Goal: Task Accomplishment & Management: Manage account settings

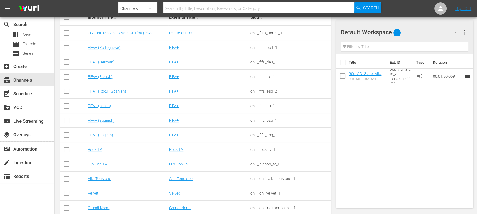
scroll to position [142, 0]
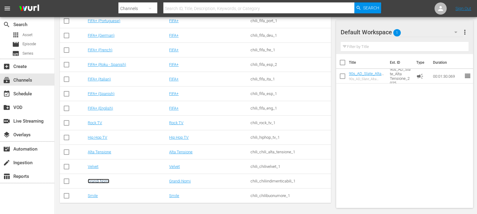
click at [97, 182] on link "Grandi Nomi" at bounding box center [99, 181] width 22 height 5
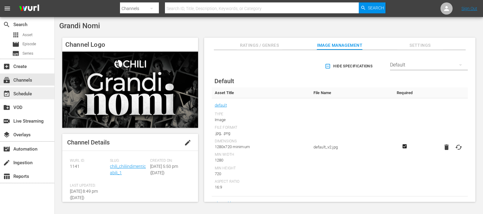
click at [26, 90] on div "event_available Schedule" at bounding box center [27, 93] width 54 height 12
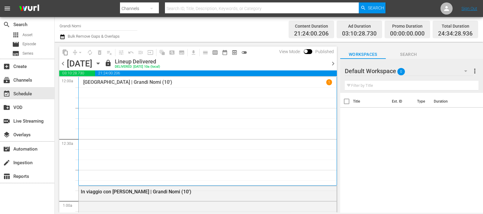
click at [333, 65] on span "chevron_right" at bounding box center [333, 64] width 8 height 8
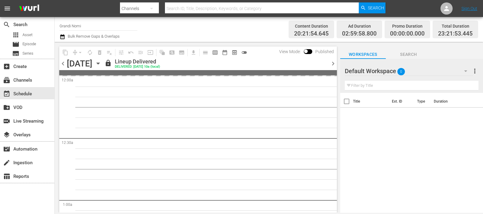
click at [333, 65] on span "chevron_right" at bounding box center [333, 64] width 8 height 8
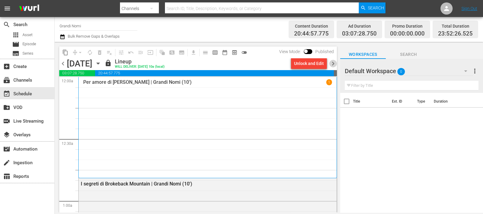
click at [333, 65] on span "chevron_right" at bounding box center [333, 64] width 8 height 8
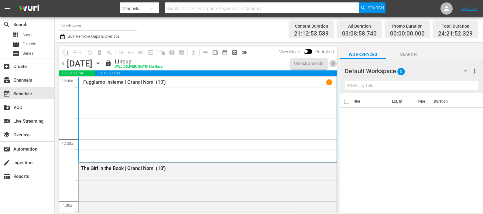
click at [333, 65] on span "chevron_right" at bounding box center [333, 64] width 8 height 8
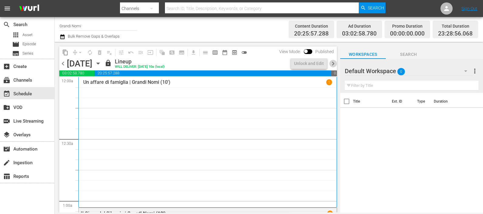
click at [333, 64] on span "chevron_right" at bounding box center [333, 64] width 8 height 8
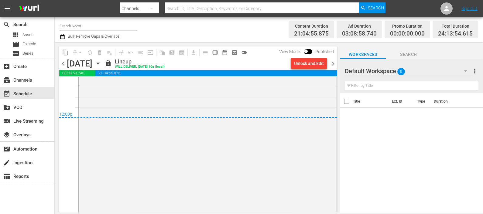
scroll to position [2933, 0]
click at [62, 65] on span "chevron_left" at bounding box center [63, 64] width 8 height 8
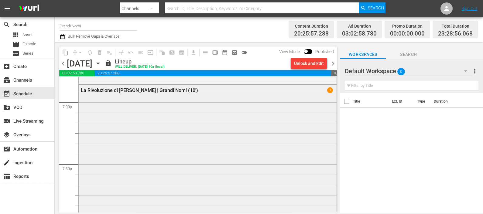
scroll to position [2449, 0]
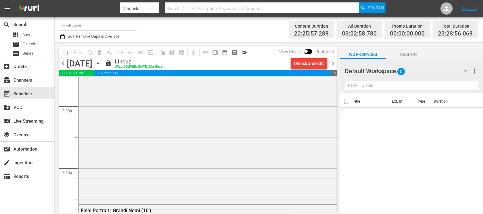
click at [334, 64] on span "chevron_right" at bounding box center [333, 64] width 8 height 8
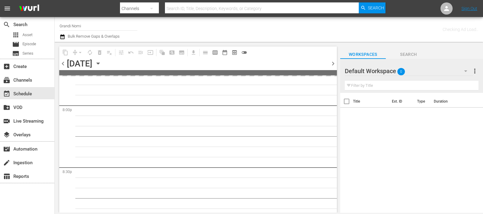
scroll to position [2490, 0]
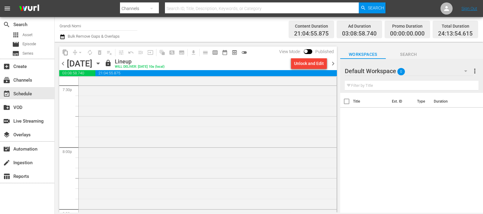
click at [334, 64] on span "chevron_right" at bounding box center [333, 64] width 8 height 8
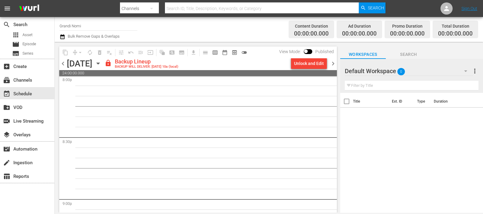
scroll to position [2214, 0]
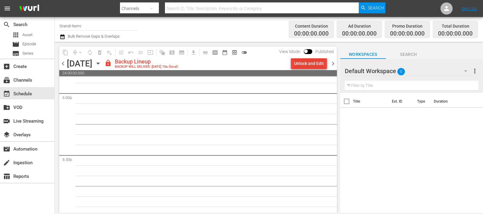
click at [315, 65] on div "Unlock and Edit" at bounding box center [309, 63] width 30 height 11
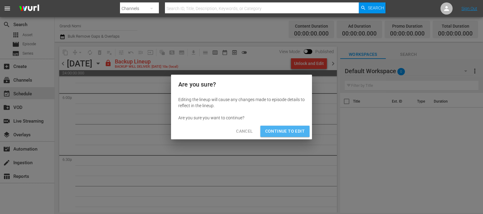
click at [284, 130] on span "Continue to Edit" at bounding box center [284, 132] width 39 height 8
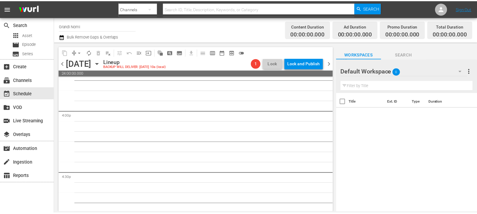
scroll to position [0, 0]
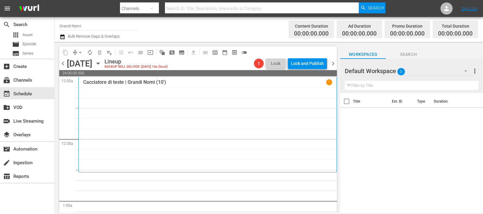
click at [373, 67] on div at bounding box center [367, 71] width 44 height 15
click at [454, 73] on div "Default Workspace 0" at bounding box center [409, 71] width 128 height 17
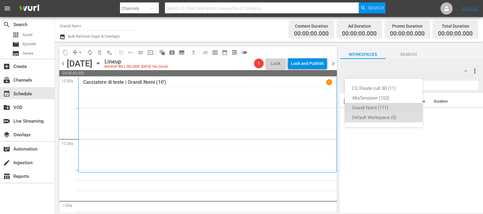
click at [375, 106] on div "Grandi Nomi (111)" at bounding box center [383, 108] width 63 height 10
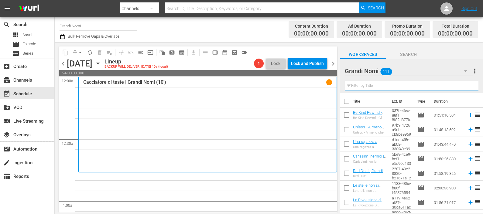
click at [376, 88] on input "text" at bounding box center [412, 86] width 134 height 10
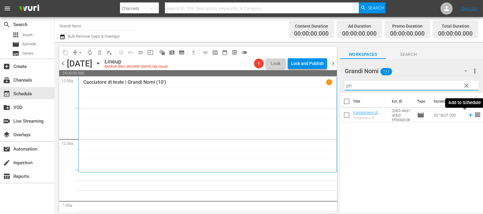
click at [467, 114] on icon at bounding box center [470, 115] width 7 height 7
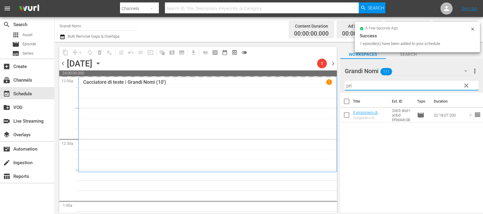
drag, startPoint x: 389, startPoint y: 85, endPoint x: 337, endPoint y: 78, distance: 52.0
click at [337, 79] on div "content_copy compress arrow_drop_down autorenew_outlined delete_forever_outline…" at bounding box center [269, 127] width 428 height 171
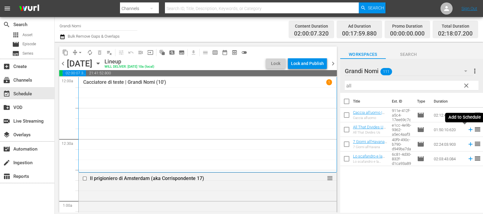
click at [468, 128] on icon at bounding box center [470, 130] width 4 height 4
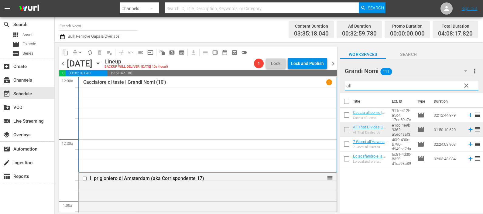
drag, startPoint x: 370, startPoint y: 84, endPoint x: 311, endPoint y: 77, distance: 59.7
click at [313, 77] on div "content_copy compress arrow_drop_down autorenew_outlined delete_forever_outline…" at bounding box center [269, 127] width 428 height 171
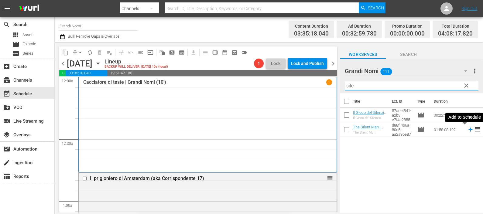
click at [467, 131] on icon at bounding box center [470, 129] width 7 height 7
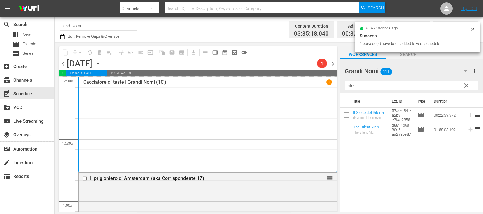
click at [336, 80] on div "content_copy compress arrow_drop_down autorenew_outlined delete_forever_outline…" at bounding box center [269, 127] width 428 height 171
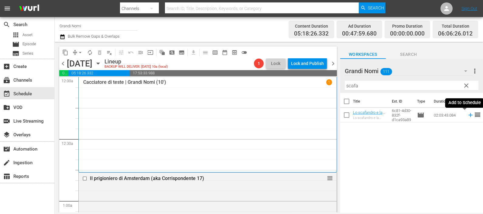
click at [468, 115] on icon at bounding box center [470, 115] width 4 height 4
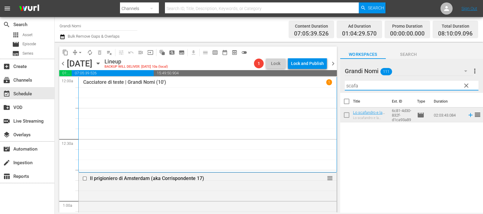
drag, startPoint x: 390, startPoint y: 89, endPoint x: 322, endPoint y: 84, distance: 67.3
click at [325, 90] on div "content_copy compress arrow_drop_down autorenew_outlined delete_forever_outline…" at bounding box center [269, 127] width 428 height 171
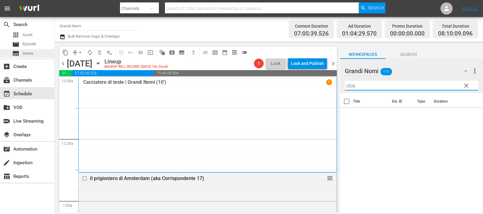
type input "clos"
click at [28, 49] on div "subtitles Series" at bounding box center [22, 53] width 21 height 9
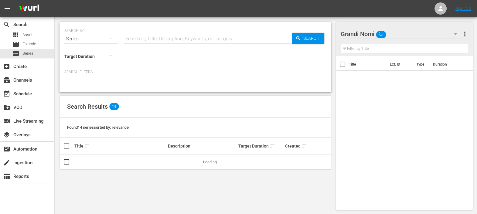
click at [138, 38] on input "text" at bounding box center [208, 39] width 168 height 15
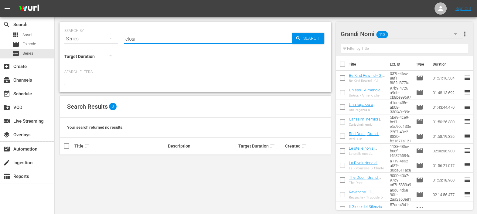
type input "closi"
drag, startPoint x: 149, startPoint y: 41, endPoint x: 95, endPoint y: 40, distance: 54.4
click at [95, 39] on div "SEARCH BY Search By Series Search ID, Title, Description, Keywords, or Category…" at bounding box center [195, 35] width 262 height 22
click at [36, 41] on span "Episode" at bounding box center [29, 44] width 14 height 6
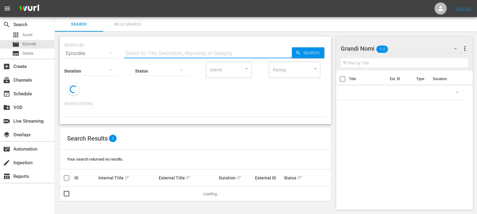
click at [144, 52] on input "text" at bounding box center [208, 53] width 168 height 15
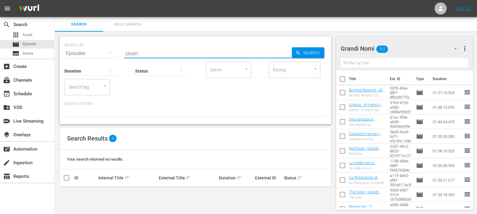
drag, startPoint x: 156, startPoint y: 55, endPoint x: 123, endPoint y: 49, distance: 33.5
click at [123, 49] on div "SEARCH BY Search By Episodes Search ID, Title, Description, Keywords, or Catego…" at bounding box center [195, 50] width 262 height 22
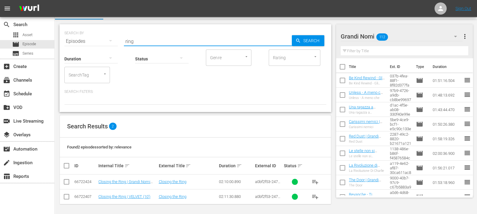
scroll to position [13, 0]
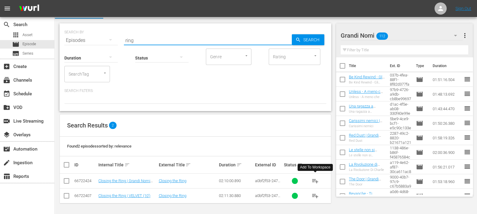
type input "ring"
click at [317, 180] on span "playlist_add" at bounding box center [315, 180] width 7 height 7
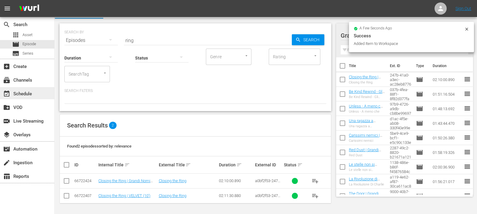
click at [28, 95] on div "event_available Schedule" at bounding box center [17, 92] width 34 height 5
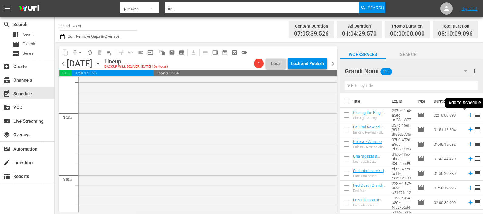
click at [467, 114] on icon at bounding box center [470, 115] width 7 height 7
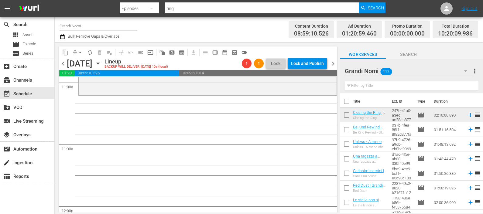
scroll to position [1366, 0]
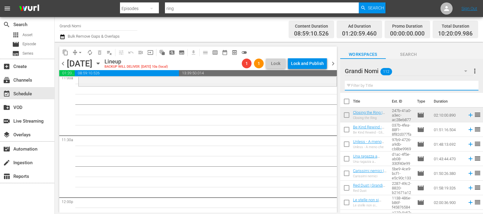
click at [355, 85] on input "text" at bounding box center [412, 86] width 134 height 10
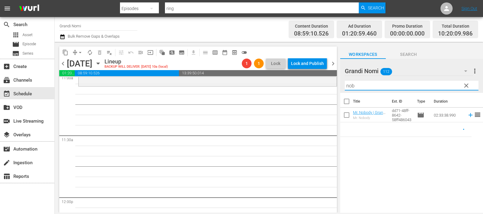
click at [467, 114] on icon at bounding box center [470, 115] width 7 height 7
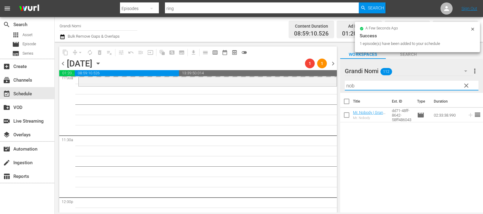
drag, startPoint x: 360, startPoint y: 86, endPoint x: 327, endPoint y: 92, distance: 33.3
click at [326, 91] on div "content_copy compress arrow_drop_down autorenew_outlined delete_forever_outline…" at bounding box center [269, 127] width 428 height 171
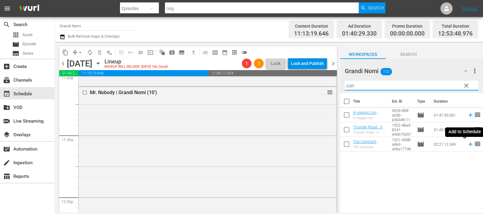
click at [467, 145] on icon at bounding box center [470, 144] width 7 height 7
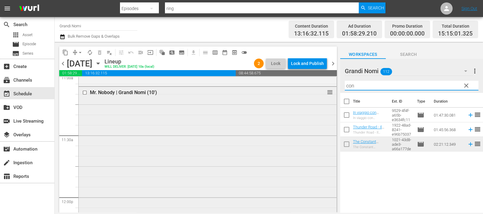
drag, startPoint x: 349, startPoint y: 85, endPoint x: 324, endPoint y: 88, distance: 24.8
click at [324, 88] on div "content_copy compress arrow_drop_down autorenew_outlined delete_forever_outline…" at bounding box center [269, 127] width 428 height 171
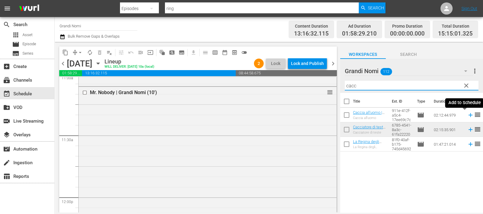
click at [467, 114] on icon at bounding box center [470, 115] width 7 height 7
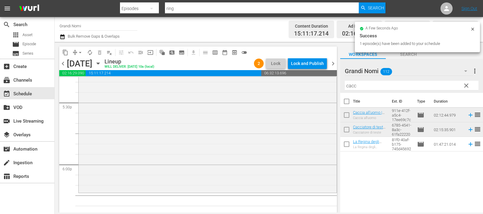
scroll to position [2223, 0]
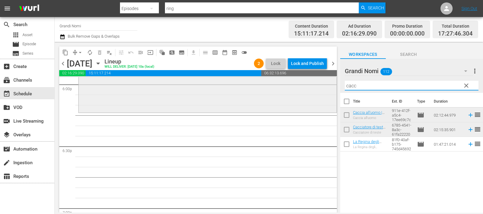
drag, startPoint x: 323, startPoint y: 86, endPoint x: 317, endPoint y: 87, distance: 6.1
click at [320, 87] on div "content_copy compress arrow_drop_down autorenew_outlined delete_forever_outline…" at bounding box center [269, 127] width 428 height 171
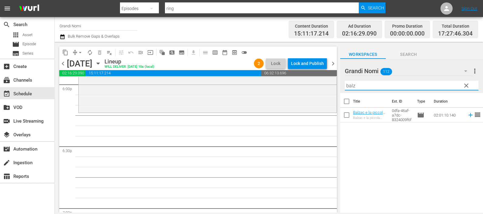
click at [467, 116] on icon at bounding box center [470, 115] width 7 height 7
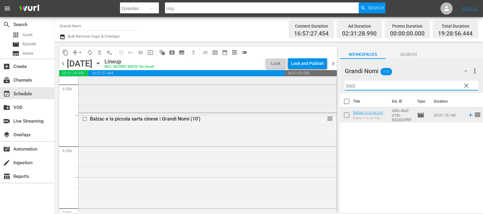
drag, startPoint x: 346, startPoint y: 86, endPoint x: 328, endPoint y: 85, distance: 17.9
click at [329, 85] on div "content_copy compress arrow_drop_down autorenew_outlined delete_forever_outline…" at bounding box center [269, 127] width 428 height 171
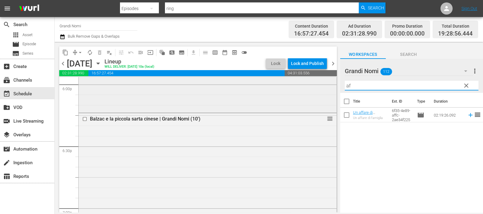
type input "a"
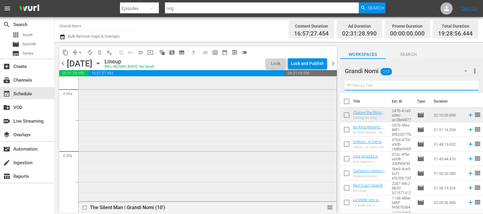
scroll to position [515, 0]
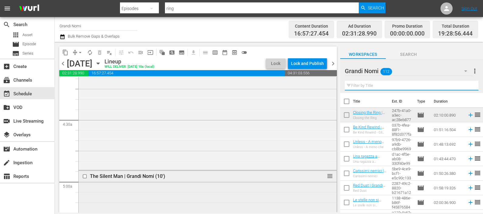
click at [85, 175] on input "checkbox" at bounding box center [85, 176] width 6 height 5
click at [98, 50] on span "delete_forever_outlined" at bounding box center [100, 52] width 6 height 6
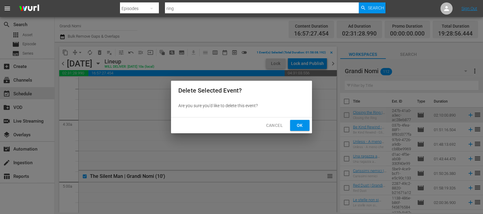
click at [293, 126] on button "Ok" at bounding box center [299, 125] width 19 height 11
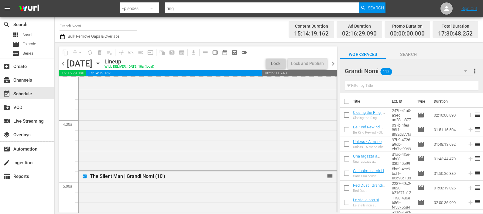
click at [376, 86] on input "text" at bounding box center [412, 86] width 134 height 10
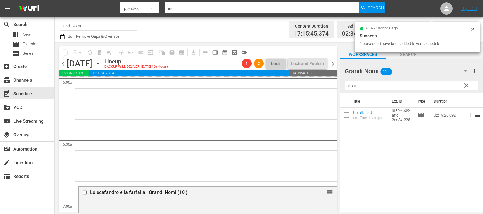
scroll to position [818, 0]
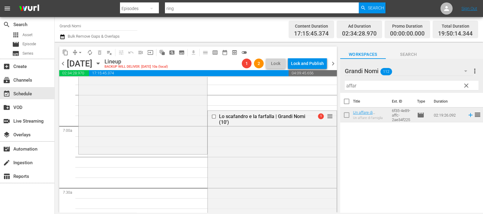
drag, startPoint x: 323, startPoint y: 117, endPoint x: 310, endPoint y: 155, distance: 40.5
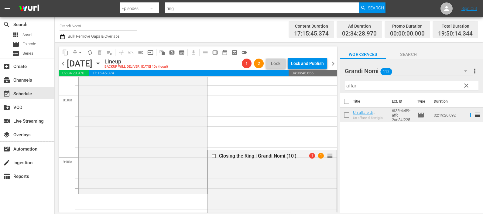
scroll to position [1046, 0]
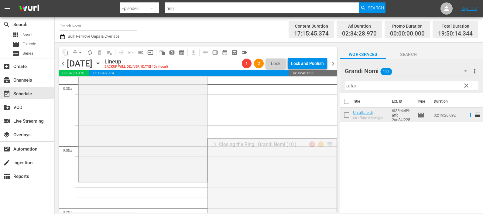
drag, startPoint x: 322, startPoint y: 144, endPoint x: 311, endPoint y: 185, distance: 41.8
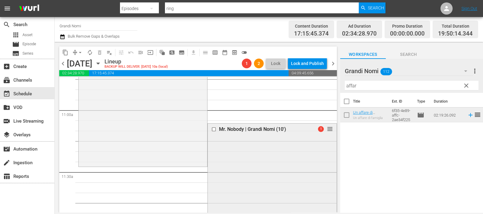
scroll to position [1312, 0]
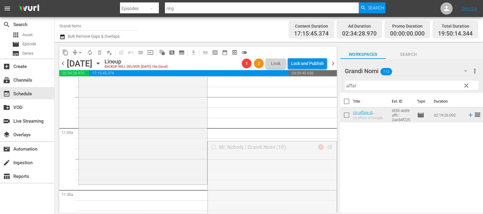
drag, startPoint x: 323, startPoint y: 147, endPoint x: 311, endPoint y: 188, distance: 42.4
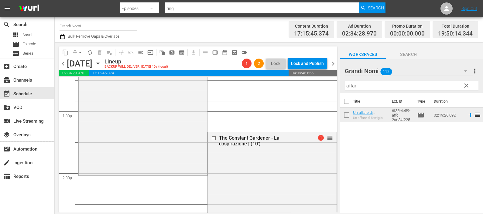
scroll to position [1653, 0]
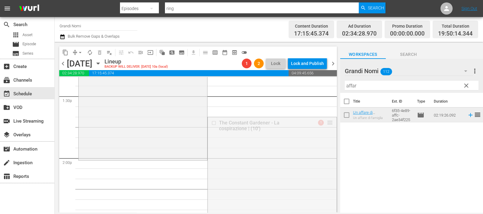
drag, startPoint x: 322, startPoint y: 128, endPoint x: 312, endPoint y: 161, distance: 35.0
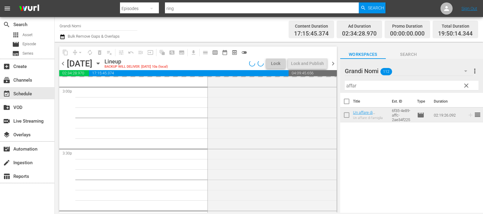
scroll to position [1919, 0]
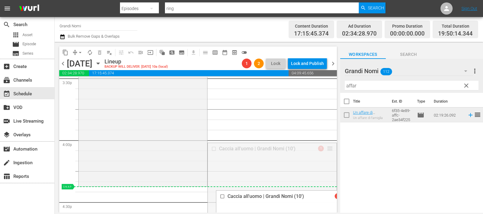
drag, startPoint x: 322, startPoint y: 148, endPoint x: 316, endPoint y: 189, distance: 41.1
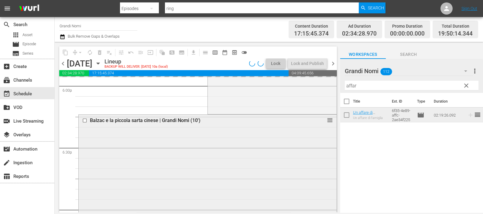
scroll to position [2223, 0]
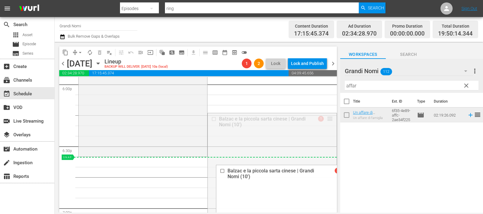
drag, startPoint x: 323, startPoint y: 120, endPoint x: 321, endPoint y: 159, distance: 39.5
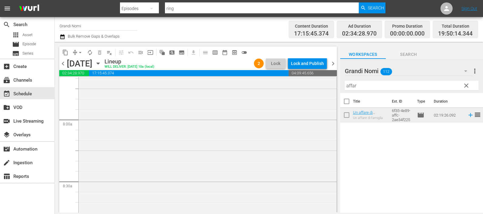
scroll to position [1138, 0]
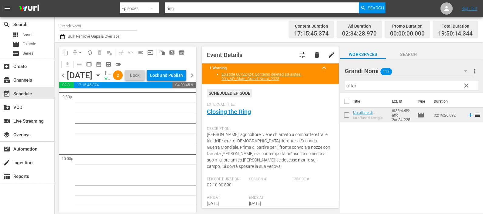
scroll to position [2581, 0]
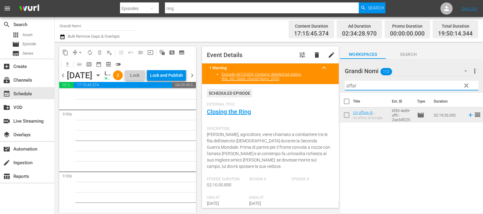
drag, startPoint x: 365, startPoint y: 87, endPoint x: 320, endPoint y: 92, distance: 45.5
click at [324, 92] on div "content_copy compress arrow_drop_down autorenew_outlined delete_forever_outline…" at bounding box center [269, 127] width 428 height 171
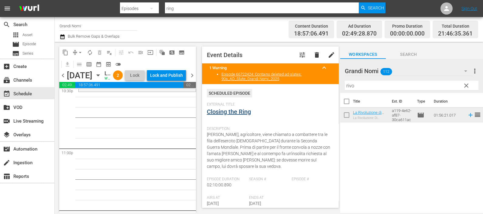
scroll to position [2809, 0]
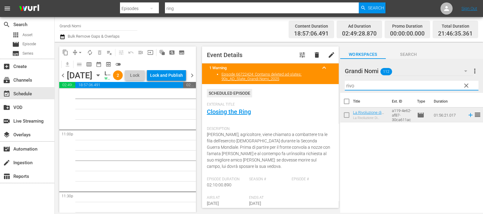
drag, startPoint x: 340, startPoint y: 91, endPoint x: 327, endPoint y: 93, distance: 13.2
click at [327, 93] on div "content_copy compress arrow_drop_down autorenew_outlined delete_forever_outline…" at bounding box center [269, 127] width 428 height 171
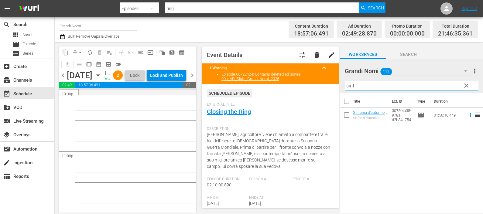
scroll to position [2771, 0]
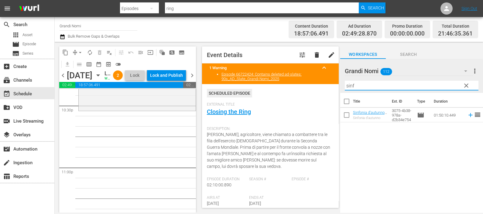
type input "sinf"
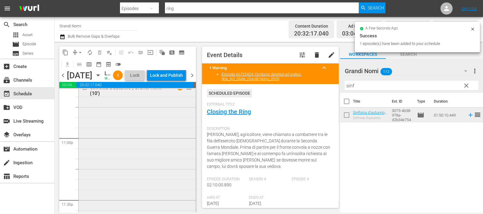
scroll to position [2803, 0]
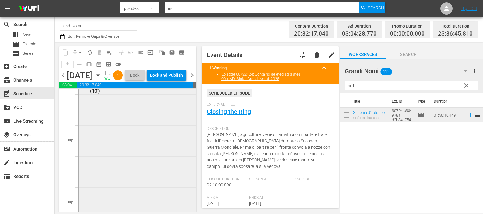
drag, startPoint x: 114, startPoint y: 160, endPoint x: 124, endPoint y: 146, distance: 17.4
click at [124, 146] on div "Sinfonia d'autunno | Grandi Nomi (10') 1 reorder" at bounding box center [137, 193] width 117 height 226
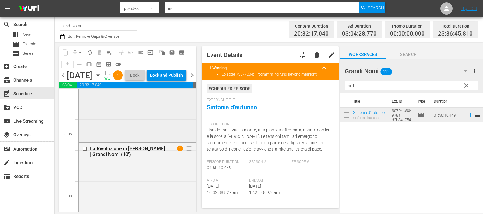
scroll to position [2575, 0]
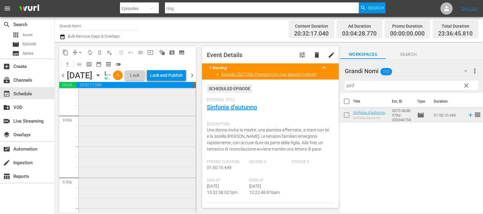
click at [132, 140] on div "La Rivoluzione di [PERSON_NAME] | Grandi Nomi (10') 1 reorder" at bounding box center [137, 186] width 117 height 238
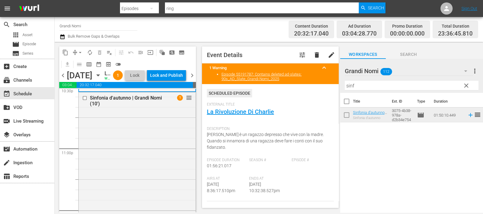
scroll to position [2803, 0]
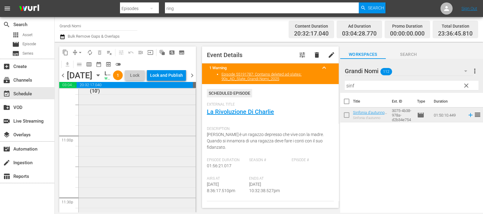
click at [165, 155] on div "Sinfonia d'autunno | Grandi Nomi (10') 1 reorder" at bounding box center [137, 193] width 117 height 226
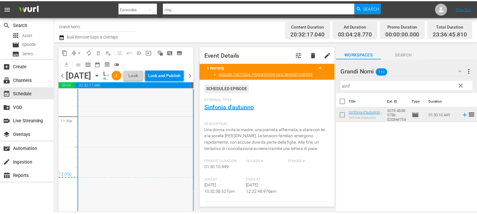
scroll to position [2917, 0]
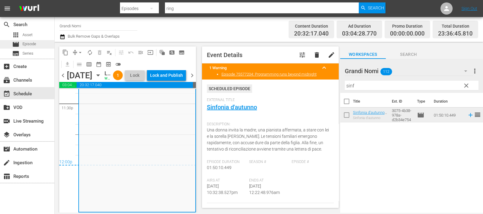
click at [32, 42] on span "Episode" at bounding box center [29, 44] width 14 height 6
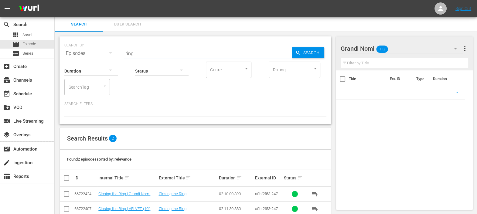
drag, startPoint x: 155, startPoint y: 52, endPoint x: 112, endPoint y: 48, distance: 43.3
click at [112, 48] on div "SEARCH BY Search By Episodes Search ID, Title, Description, Keywords, or Catego…" at bounding box center [195, 50] width 262 height 22
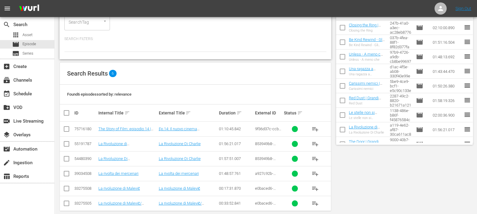
scroll to position [73, 0]
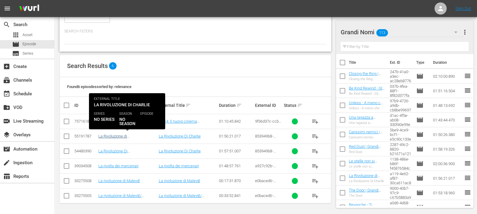
type input "rivol"
click at [141, 136] on link "La Rivoluzione di [PERSON_NAME] | Grandi Nomi (10')" at bounding box center [124, 141] width 53 height 14
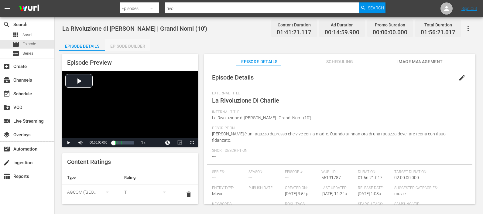
click at [132, 47] on div "Episode Builder" at bounding box center [128, 46] width 46 height 15
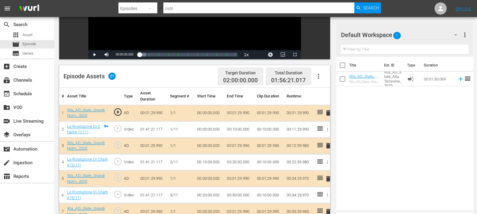
scroll to position [123, 0]
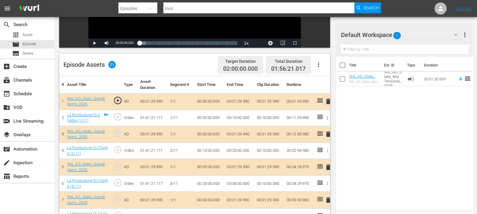
click at [322, 67] on icon "button" at bounding box center [318, 64] width 7 height 7
click at [324, 79] on div "Clear Ads" at bounding box center [336, 81] width 41 height 15
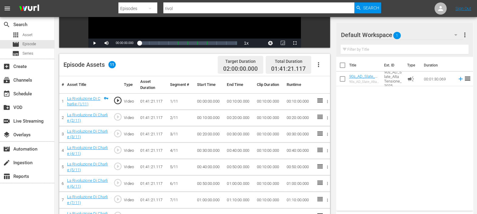
click at [396, 35] on span "1" at bounding box center [398, 35] width 8 height 13
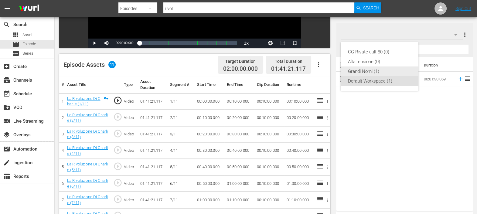
click at [377, 67] on div "Grandi Nomi (1)" at bounding box center [379, 71] width 63 height 10
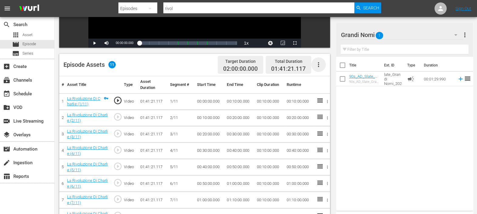
click at [319, 65] on icon "button" at bounding box center [318, 64] width 7 height 7
click at [322, 69] on div "Fill with Ads" at bounding box center [336, 67] width 41 height 15
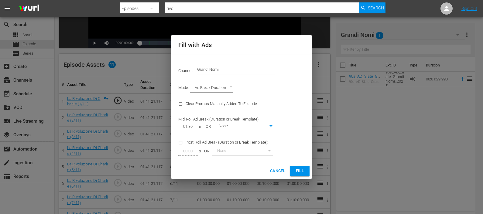
click at [298, 169] on span "Fill" at bounding box center [300, 171] width 10 height 7
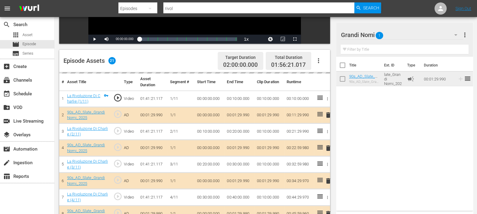
scroll to position [125, 0]
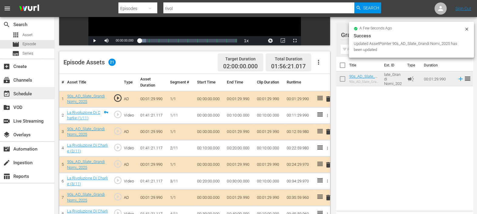
click at [30, 91] on div "event_available Schedule" at bounding box center [17, 92] width 34 height 5
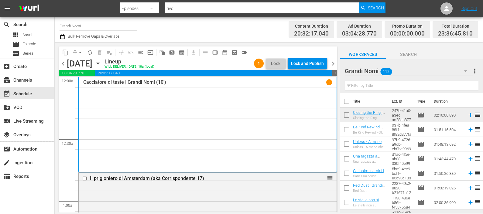
click at [62, 62] on span "chevron_left" at bounding box center [63, 64] width 8 height 8
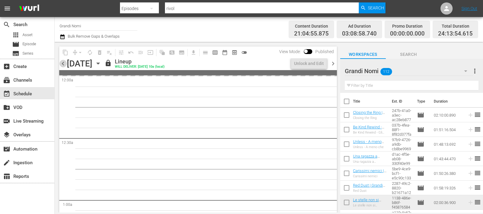
click at [62, 62] on span "chevron_left" at bounding box center [63, 64] width 8 height 8
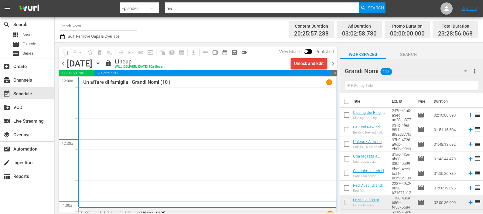
click at [296, 64] on div "Unlock and Edit" at bounding box center [309, 63] width 30 height 11
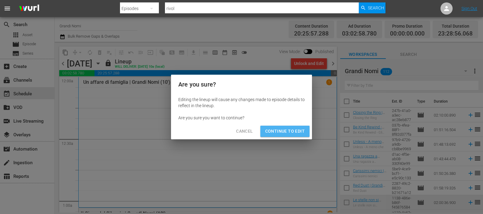
click at [299, 131] on span "Continue to Edit" at bounding box center [284, 132] width 39 height 8
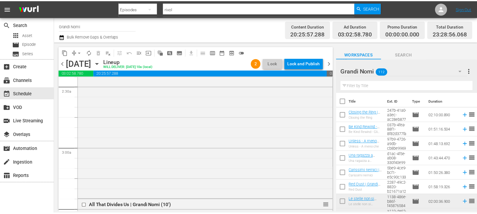
scroll to position [261, 0]
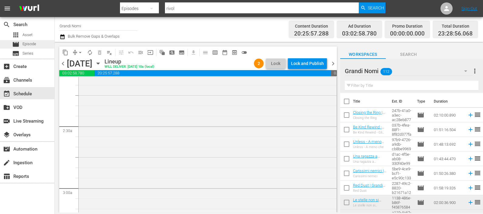
click at [33, 48] on div "movie Episode" at bounding box center [24, 44] width 24 height 9
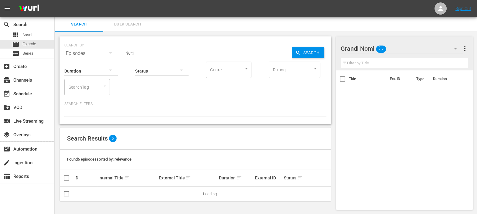
drag, startPoint x: 142, startPoint y: 51, endPoint x: 92, endPoint y: 49, distance: 49.2
click at [94, 49] on div "SEARCH BY Search By Episodes Search ID, Title, Description, Keywords, or Catego…" at bounding box center [195, 50] width 262 height 22
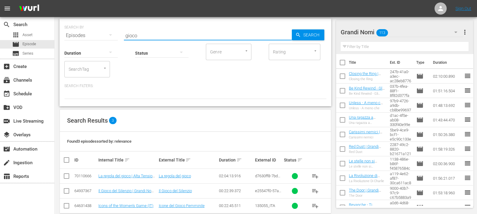
scroll to position [28, 0]
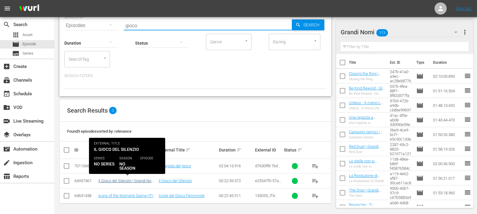
type input "gioco"
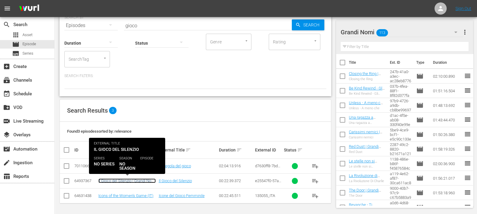
click at [148, 181] on link "Il Gioco del Silenzio | Grandi Nomi (10')" at bounding box center [126, 183] width 57 height 9
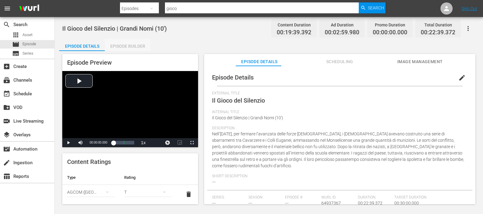
click at [127, 44] on div "Episode Builder" at bounding box center [128, 46] width 46 height 15
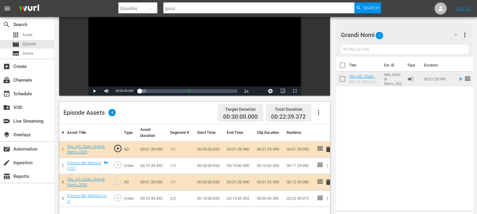
scroll to position [82, 0]
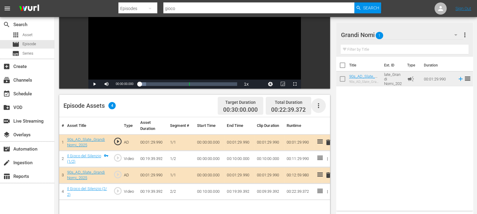
click at [317, 103] on icon "button" at bounding box center [318, 105] width 7 height 7
click at [332, 120] on div "Clear Ads" at bounding box center [336, 122] width 41 height 15
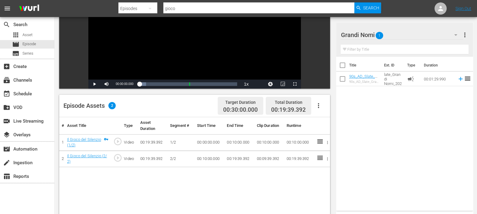
click at [317, 106] on icon "button" at bounding box center [318, 105] width 7 height 7
click at [323, 108] on div "Fill with Ads" at bounding box center [336, 108] width 41 height 15
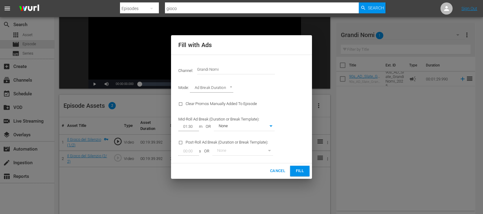
click at [300, 169] on span "Fill" at bounding box center [300, 171] width 10 height 7
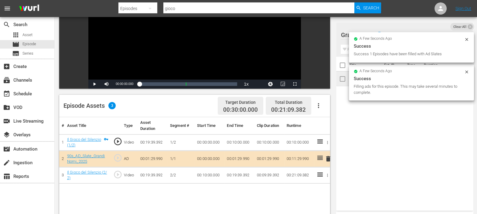
click at [381, 128] on div "Title Ext. ID Type Duration 90s_AD_Slate_Grandi Nomi_2025 90s_AD_Slate_Grandi N…" at bounding box center [404, 133] width 137 height 152
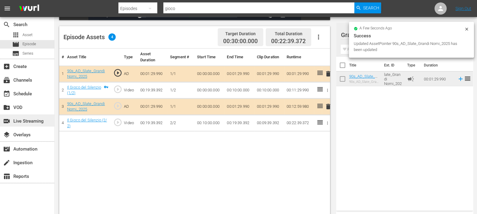
scroll to position [158, 0]
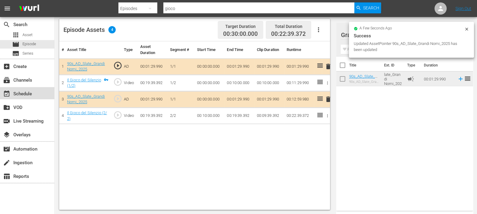
click at [29, 94] on div "event_available Schedule" at bounding box center [17, 92] width 34 height 5
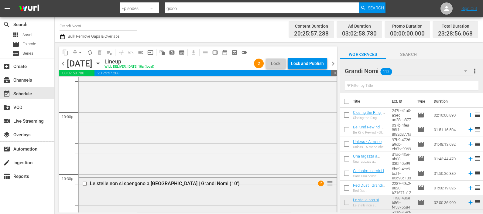
scroll to position [2809, 0]
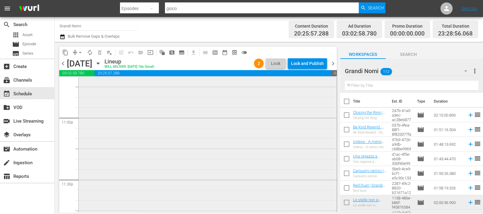
click at [218, 134] on div "Le stelle non si spengono a [GEOGRAPHIC_DATA] | Grandi Nomi (10') 2 reorder" at bounding box center [208, 183] width 258 height 247
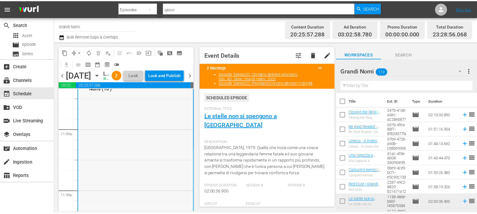
scroll to position [2771, 0]
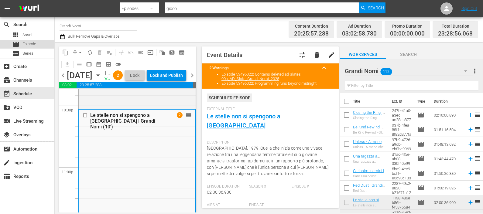
click at [26, 44] on span "Episode" at bounding box center [29, 44] width 14 height 6
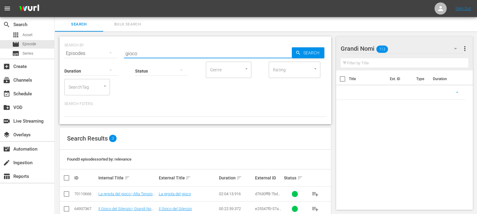
drag, startPoint x: 176, startPoint y: 55, endPoint x: 87, endPoint y: 55, distance: 89.0
click at [90, 55] on div "SEARCH BY Search By Episodes Search ID, Title, Description, Keywords, or Catego…" at bounding box center [195, 50] width 262 height 22
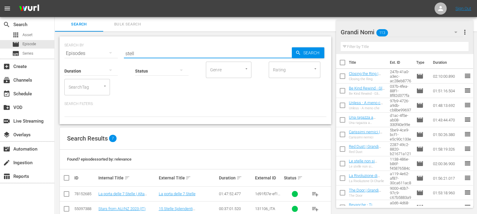
scroll to position [76, 0]
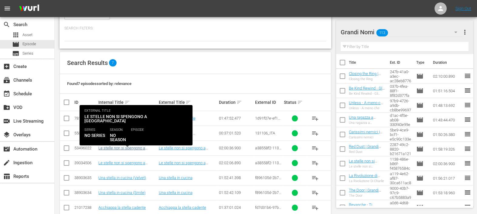
type input "stell"
click at [145, 146] on link "Le stelle non si spengono a [GEOGRAPHIC_DATA] | Grandi Nomi (10')" at bounding box center [123, 153] width 51 height 14
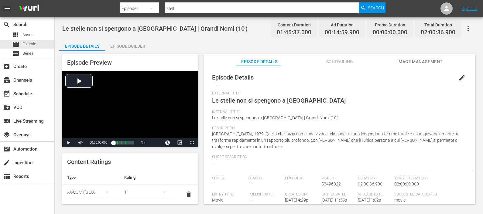
click at [131, 44] on div "Episode Builder" at bounding box center [128, 46] width 46 height 15
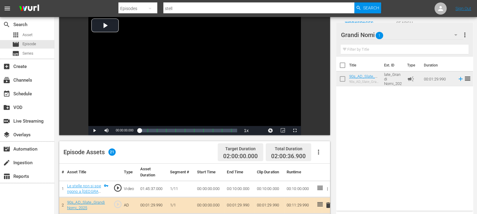
scroll to position [47, 0]
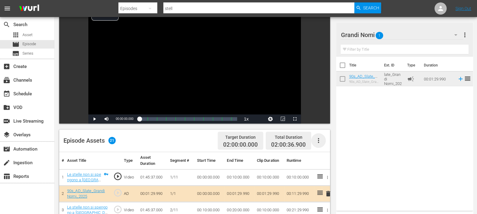
click at [320, 141] on icon "button" at bounding box center [318, 140] width 7 height 7
click at [326, 159] on div "Clear Ads" at bounding box center [336, 157] width 41 height 15
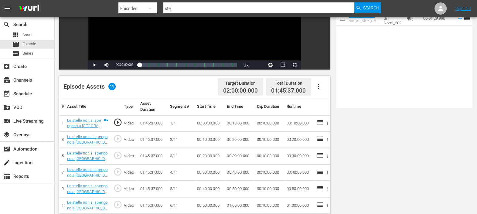
scroll to position [35, 0]
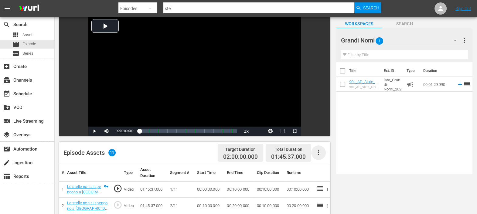
click at [319, 150] on icon "button" at bounding box center [318, 152] width 7 height 7
click at [324, 168] on div "Clear Ads" at bounding box center [336, 169] width 41 height 15
click at [317, 155] on icon "button" at bounding box center [318, 152] width 7 height 7
click at [327, 153] on div "Fill with Ads" at bounding box center [336, 155] width 41 height 15
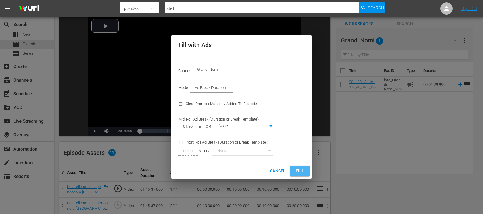
click at [302, 172] on span "Fill" at bounding box center [300, 171] width 10 height 7
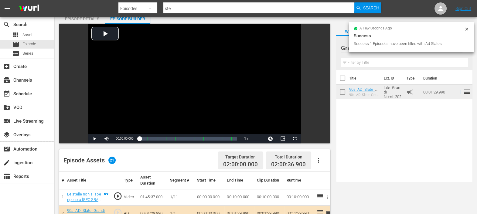
scroll to position [76, 0]
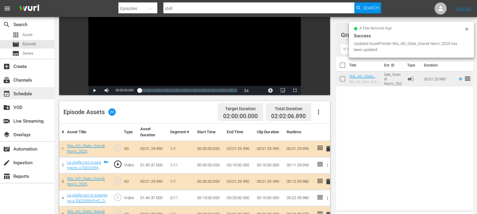
click at [30, 91] on div "event_available Schedule" at bounding box center [17, 92] width 34 height 5
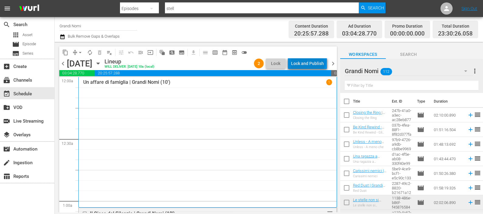
click at [309, 59] on div "Lock and Publish" at bounding box center [307, 63] width 33 height 11
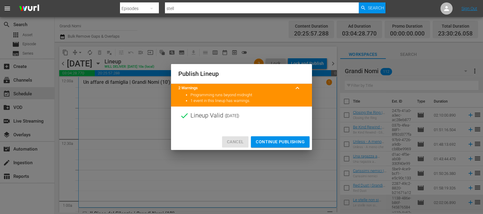
drag, startPoint x: 238, startPoint y: 139, endPoint x: 230, endPoint y: 135, distance: 9.0
click at [237, 139] on span "Cancel" at bounding box center [235, 142] width 17 height 8
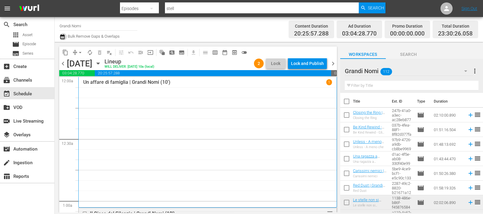
click at [61, 34] on icon "button" at bounding box center [63, 36] width 6 height 7
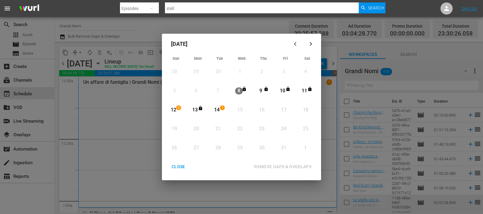
click at [174, 110] on div "12" at bounding box center [173, 110] width 8 height 7
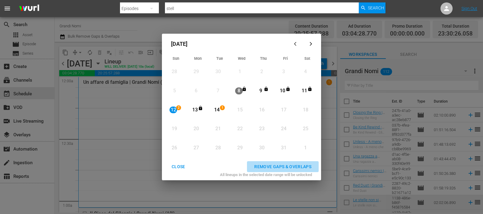
click at [281, 167] on div "REMOVE GAPS & OVERLAPS" at bounding box center [282, 167] width 67 height 8
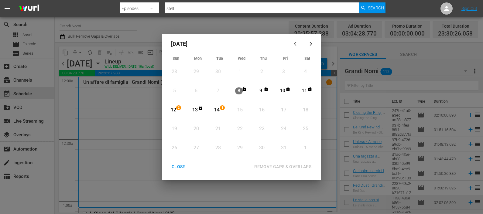
click at [175, 167] on div "CLOSE" at bounding box center [178, 167] width 23 height 8
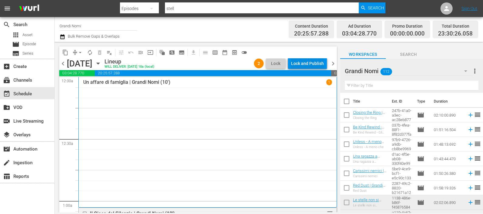
click at [310, 61] on div "Lock and Publish" at bounding box center [307, 63] width 33 height 11
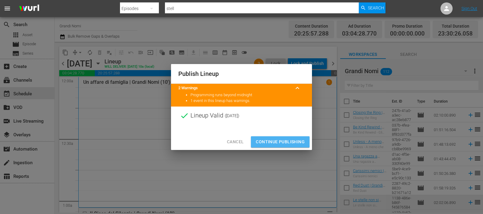
click at [279, 140] on span "Continue Publishing" at bounding box center [280, 142] width 49 height 8
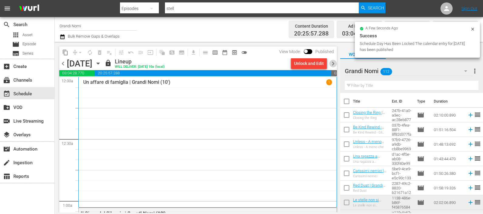
click at [331, 63] on span "chevron_right" at bounding box center [333, 64] width 8 height 8
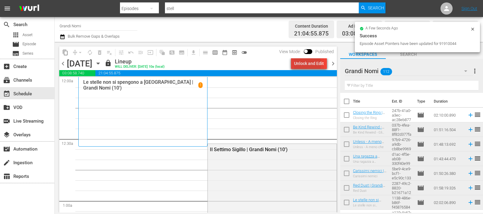
click at [298, 63] on div "Unlock and Edit" at bounding box center [309, 63] width 30 height 11
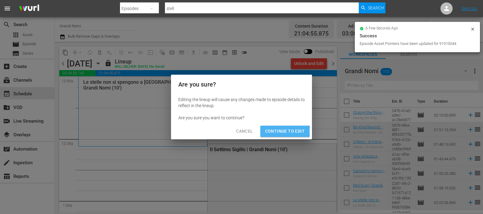
click at [278, 131] on span "Continue to Edit" at bounding box center [284, 132] width 39 height 8
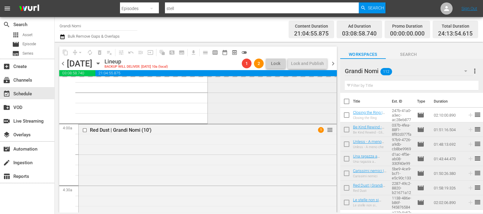
scroll to position [455, 0]
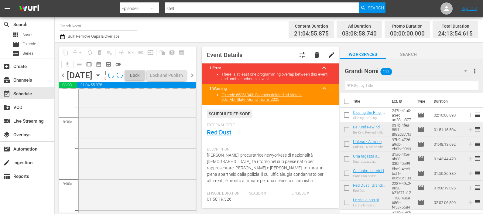
scroll to position [949, 0]
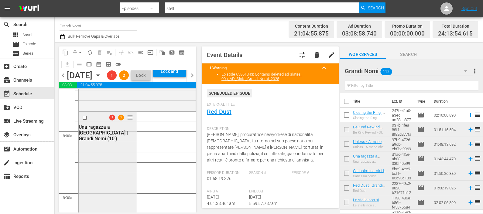
click at [111, 181] on div "1 1 reorder Una ragazza a [GEOGRAPHIC_DATA] | Grandi Nomi (10')" at bounding box center [108, 218] width 58 height 212
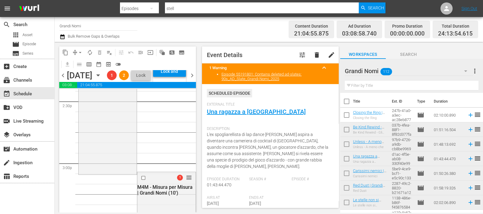
scroll to position [1822, 0]
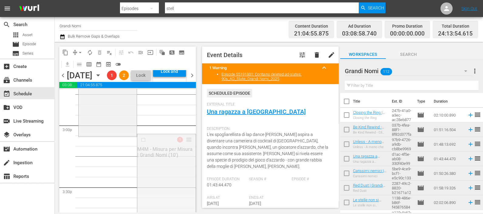
drag, startPoint x: 183, startPoint y: 159, endPoint x: 182, endPoint y: 162, distance: 3.9
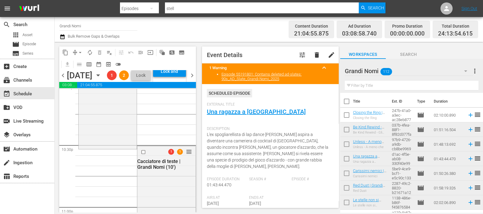
scroll to position [2733, 0]
drag, startPoint x: 183, startPoint y: 167, endPoint x: 183, endPoint y: 171, distance: 3.6
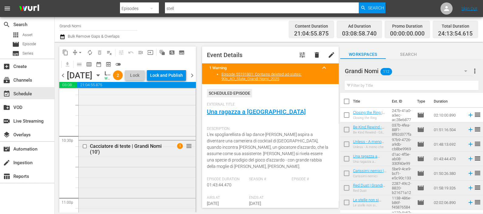
scroll to position [2740, 0]
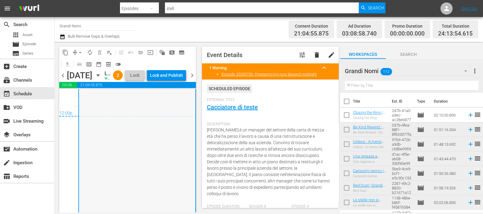
scroll to position [2930, 0]
click at [63, 39] on icon "button" at bounding box center [62, 36] width 4 height 5
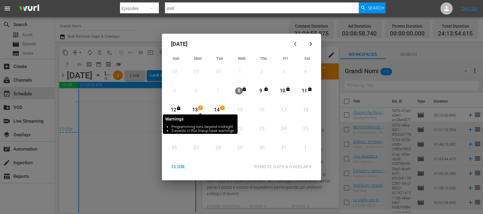
click at [201, 109] on span "2" at bounding box center [200, 107] width 4 height 5
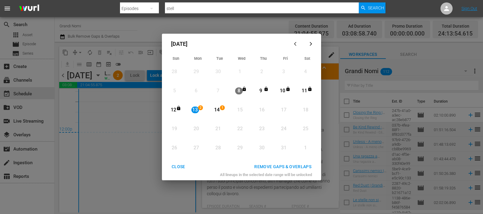
click at [283, 162] on button "REMOVE GAPS & OVERLAPS" at bounding box center [283, 166] width 72 height 11
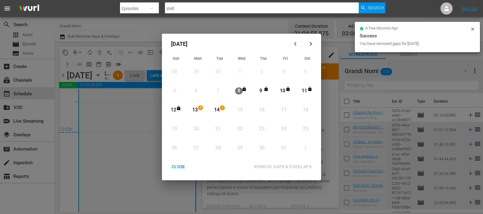
click at [180, 171] on button "CLOSE" at bounding box center [178, 166] width 28 height 11
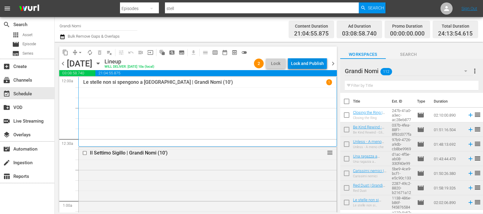
click at [291, 64] on button "Lock and Publish" at bounding box center [307, 63] width 39 height 11
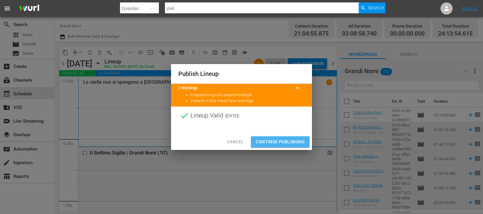
click at [281, 141] on span "Continue Publishing" at bounding box center [280, 142] width 49 height 8
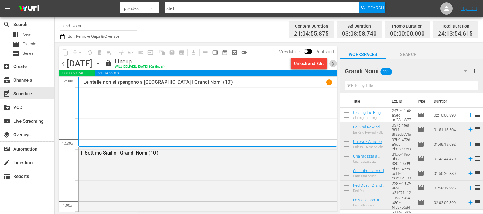
click at [332, 63] on span "chevron_right" at bounding box center [333, 64] width 8 height 8
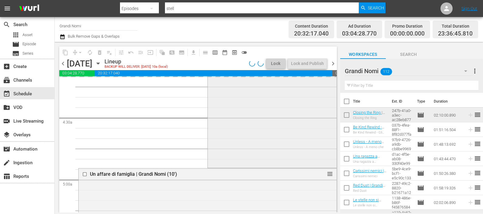
scroll to position [531, 0]
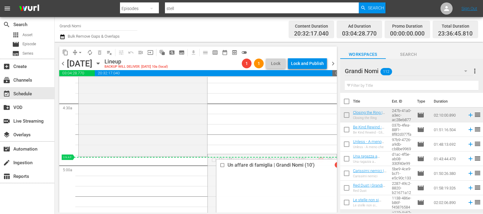
drag, startPoint x: 322, startPoint y: 155, endPoint x: 323, endPoint y: 160, distance: 5.3
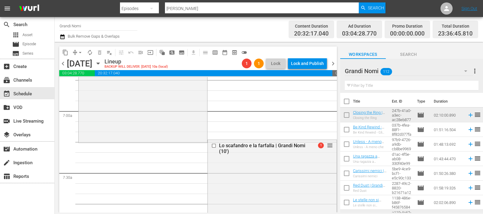
scroll to position [835, 0]
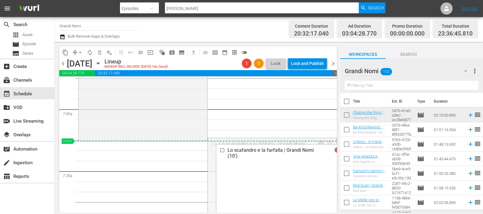
drag, startPoint x: 324, startPoint y: 144, endPoint x: 325, endPoint y: 148, distance: 3.4
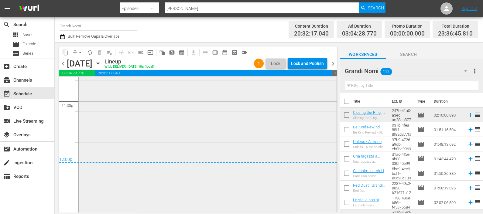
scroll to position [2888, 0]
click at [61, 35] on icon "button" at bounding box center [62, 36] width 4 height 5
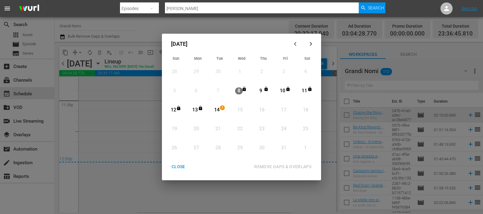
click at [220, 111] on div "14" at bounding box center [217, 110] width 8 height 7
click at [284, 167] on div "REMOVE GAPS & OVERLAPS" at bounding box center [282, 167] width 67 height 8
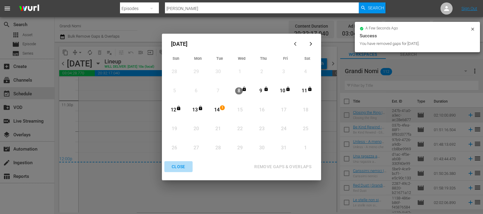
click at [178, 167] on div "CLOSE" at bounding box center [178, 167] width 23 height 8
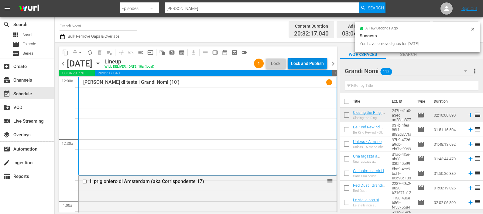
click at [301, 63] on div "Lock and Publish" at bounding box center [307, 63] width 33 height 11
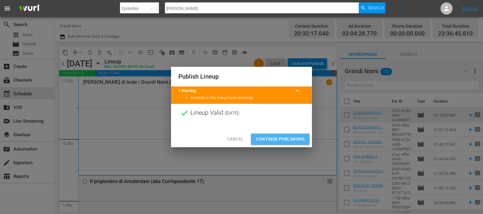
click at [283, 137] on span "Continue Publishing" at bounding box center [280, 139] width 49 height 8
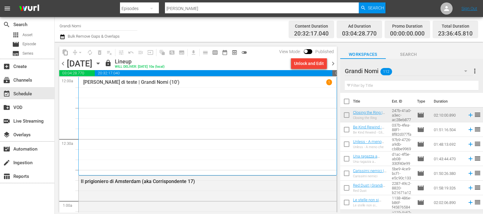
click at [332, 61] on span "chevron_right" at bounding box center [333, 64] width 8 height 8
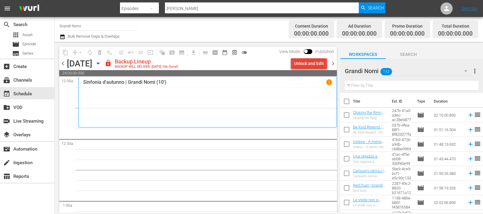
click at [311, 66] on div "Unlock and Edit" at bounding box center [309, 63] width 30 height 11
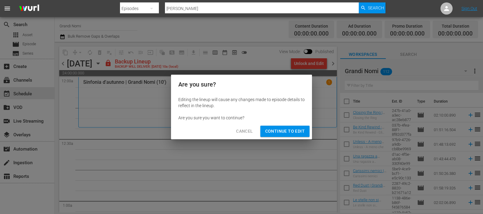
click at [282, 132] on span "Continue to Edit" at bounding box center [284, 132] width 39 height 8
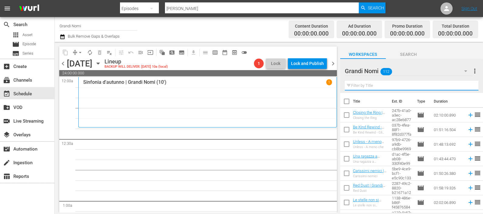
click at [373, 82] on input "text" at bounding box center [412, 86] width 134 height 10
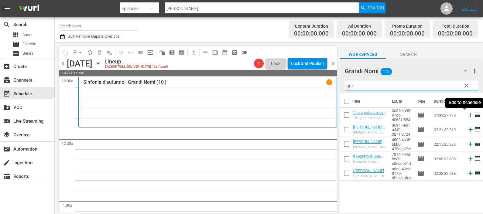
click at [468, 113] on icon at bounding box center [470, 115] width 4 height 4
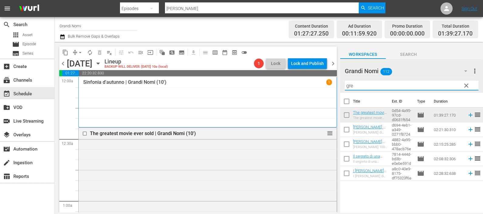
drag, startPoint x: 367, startPoint y: 84, endPoint x: 345, endPoint y: 85, distance: 21.9
click at [346, 85] on input "gre" at bounding box center [412, 86] width 134 height 10
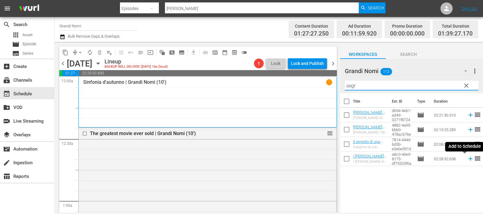
click at [467, 158] on icon at bounding box center [470, 158] width 7 height 7
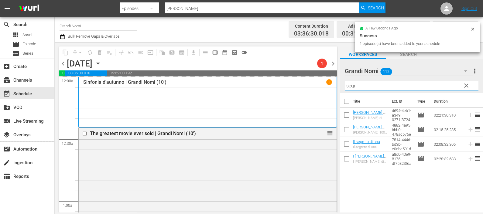
drag, startPoint x: 379, startPoint y: 87, endPoint x: 330, endPoint y: 86, distance: 48.6
click at [330, 86] on div "content_copy compress arrow_drop_down autorenew_outlined delete_forever_outline…" at bounding box center [269, 127] width 428 height 171
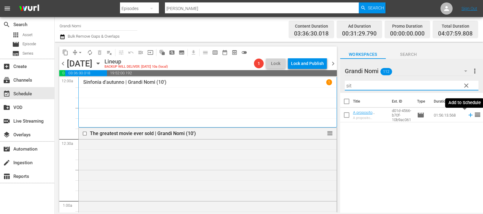
click at [467, 114] on icon at bounding box center [470, 115] width 7 height 7
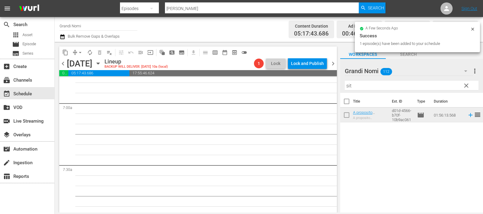
scroll to position [911, 0]
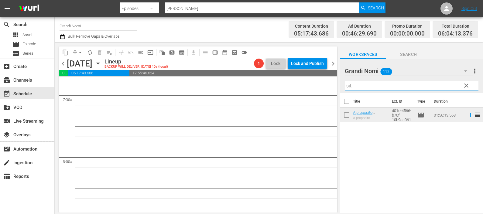
drag, startPoint x: 363, startPoint y: 83, endPoint x: 335, endPoint y: 84, distance: 28.6
click at [335, 84] on div "content_copy compress arrow_drop_down autorenew_outlined delete_forever_outline…" at bounding box center [269, 127] width 428 height 171
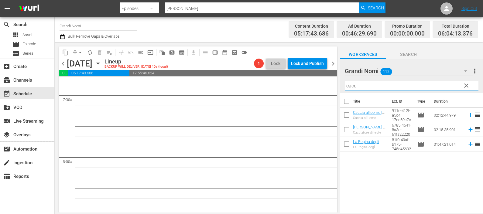
click at [468, 129] on icon at bounding box center [470, 130] width 4 height 4
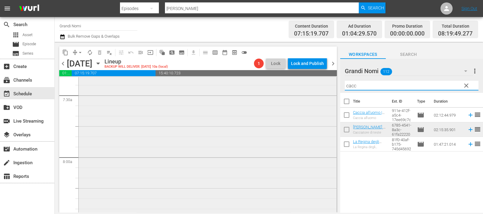
drag, startPoint x: 363, startPoint y: 83, endPoint x: 324, endPoint y: 88, distance: 39.2
click at [324, 87] on div "content_copy compress arrow_drop_down autorenew_outlined delete_forever_outline…" at bounding box center [269, 127] width 428 height 171
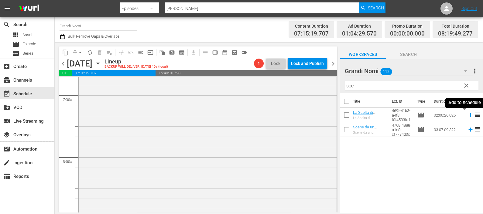
click at [467, 114] on icon at bounding box center [470, 115] width 7 height 7
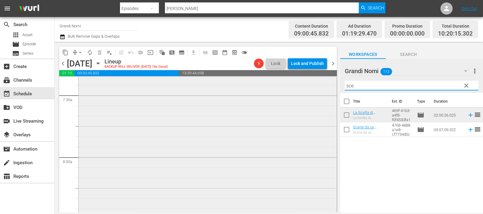
drag, startPoint x: 368, startPoint y: 82, endPoint x: 326, endPoint y: 84, distance: 42.3
click at [326, 82] on div "content_copy compress arrow_drop_down autorenew_outlined delete_forever_outline…" at bounding box center [269, 127] width 428 height 171
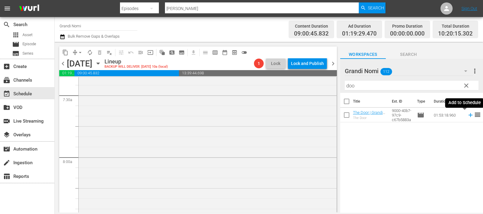
click at [468, 117] on icon at bounding box center [470, 115] width 4 height 4
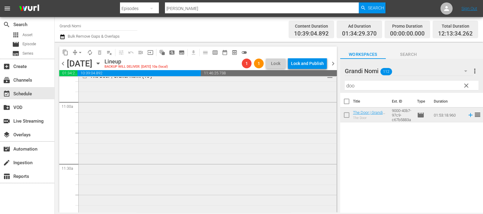
scroll to position [1257, 0]
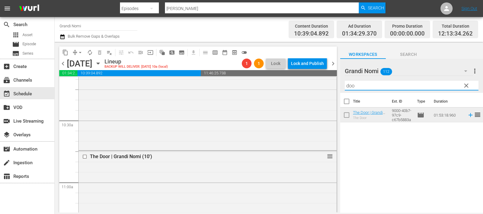
drag, startPoint x: 347, startPoint y: 81, endPoint x: 335, endPoint y: 82, distance: 12.2
click at [336, 82] on div "content_copy compress arrow_drop_down autorenew_outlined delete_forever_outline…" at bounding box center [269, 127] width 428 height 171
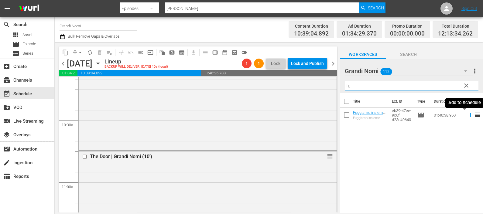
click at [467, 115] on icon at bounding box center [470, 115] width 7 height 7
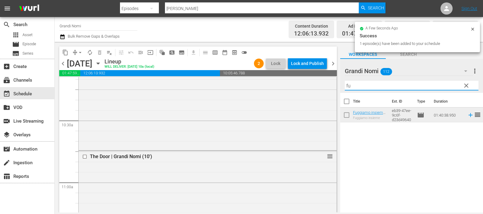
drag, startPoint x: 356, startPoint y: 85, endPoint x: 334, endPoint y: 89, distance: 22.2
click at [334, 88] on div "content_copy compress arrow_drop_down autorenew_outlined delete_forever_outline…" at bounding box center [269, 127] width 428 height 171
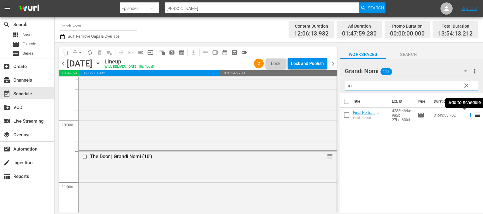
click at [467, 114] on icon at bounding box center [470, 115] width 7 height 7
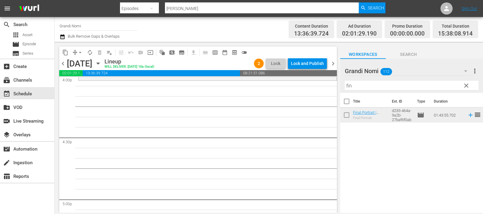
scroll to position [1979, 0]
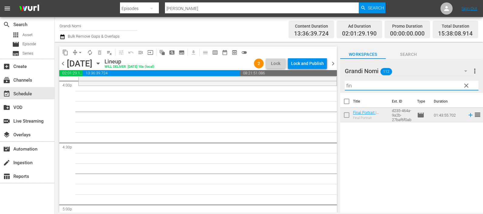
click at [312, 86] on div "content_copy compress arrow_drop_down autorenew_outlined delete_forever_outline…" at bounding box center [269, 127] width 428 height 171
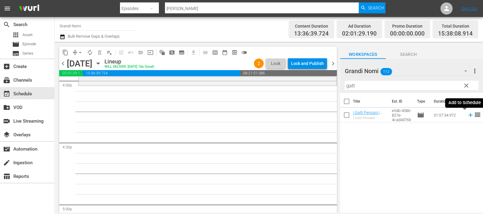
click at [468, 114] on icon at bounding box center [470, 115] width 4 height 4
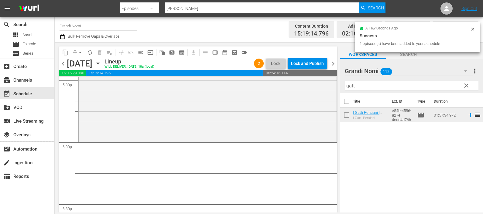
scroll to position [2206, 0]
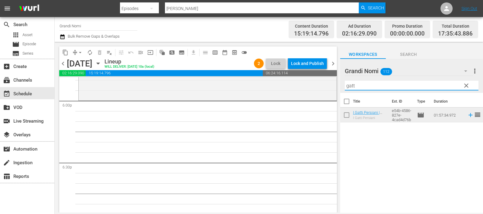
drag, startPoint x: 378, startPoint y: 83, endPoint x: 339, endPoint y: 84, distance: 39.5
click at [339, 84] on div "content_copy compress arrow_drop_down autorenew_outlined delete_forever_outline…" at bounding box center [269, 127] width 428 height 171
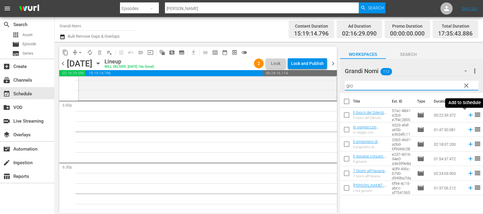
click at [467, 114] on icon at bounding box center [470, 115] width 7 height 7
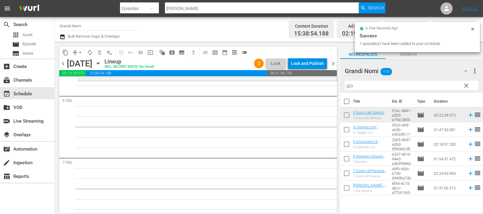
scroll to position [2282, 0]
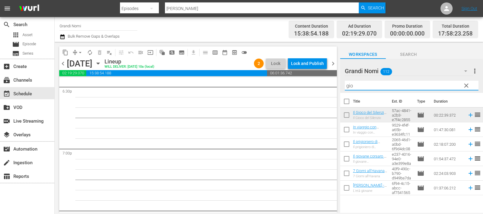
drag, startPoint x: 355, startPoint y: 84, endPoint x: 339, endPoint y: 84, distance: 15.5
click at [339, 84] on div "content_copy compress arrow_drop_down autorenew_outlined delete_forever_outline…" at bounding box center [269, 127] width 428 height 171
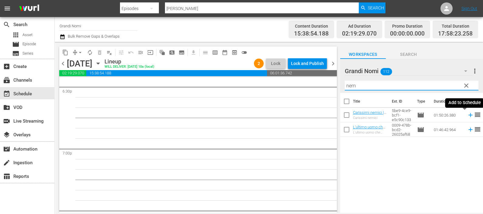
click at [467, 114] on icon at bounding box center [470, 115] width 7 height 7
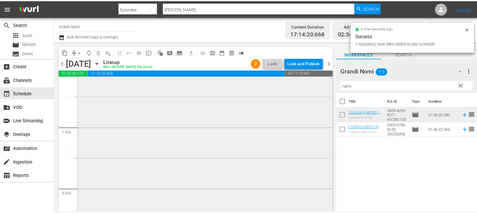
scroll to position [2434, 0]
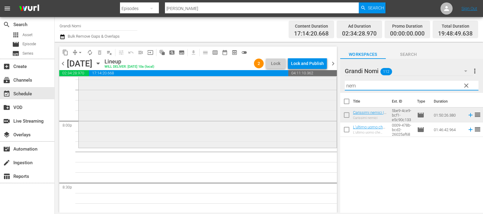
drag, startPoint x: 377, startPoint y: 89, endPoint x: 327, endPoint y: 87, distance: 50.7
click at [327, 87] on div "content_copy compress arrow_drop_down autorenew_outlined delete_forever_outline…" at bounding box center [269, 127] width 428 height 171
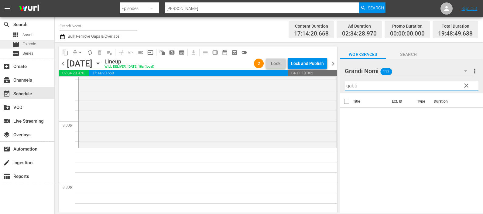
type input "gabb"
click at [39, 45] on div "movie Episode" at bounding box center [27, 44] width 54 height 9
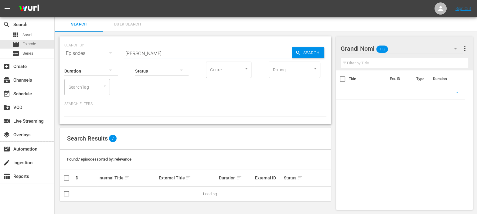
drag, startPoint x: 136, startPoint y: 53, endPoint x: 92, endPoint y: 55, distance: 44.1
click at [96, 55] on div "SEARCH BY Search By Episodes Search ID, Title, Description, Keywords, or Catego…" at bounding box center [195, 50] width 262 height 22
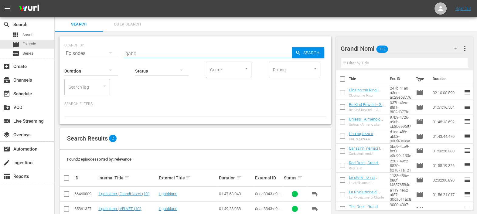
scroll to position [13, 0]
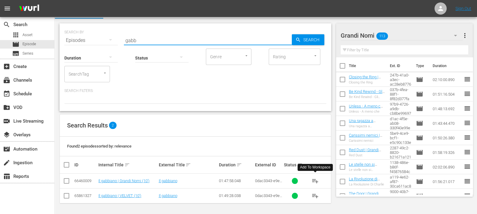
type input "gabb"
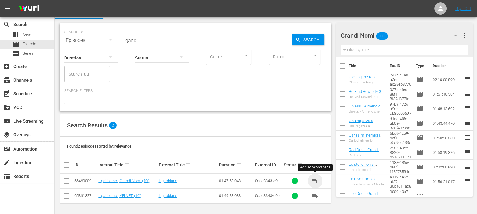
click at [316, 179] on span "playlist_add" at bounding box center [315, 180] width 7 height 7
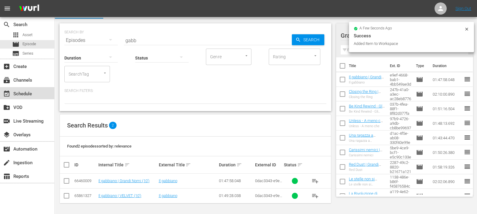
click at [29, 93] on div "event_available Schedule" at bounding box center [17, 92] width 34 height 5
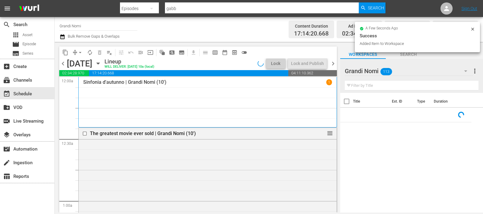
click at [363, 85] on input "text" at bounding box center [412, 86] width 134 height 10
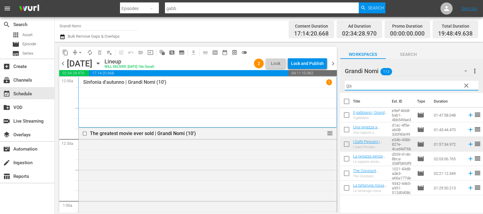
click at [467, 114] on icon at bounding box center [470, 115] width 7 height 7
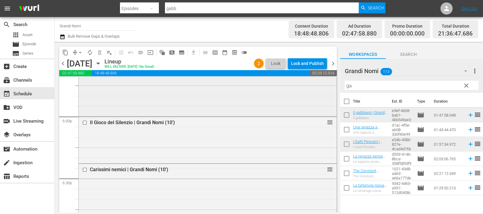
scroll to position [2157, 0]
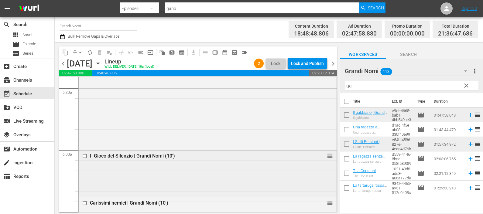
click at [85, 154] on input "checkbox" at bounding box center [85, 156] width 6 height 5
click at [99, 53] on span "delete_forever_outlined" at bounding box center [100, 52] width 6 height 6
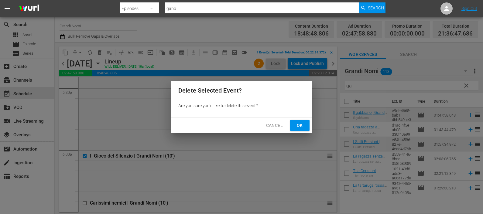
click at [307, 122] on button "Ok" at bounding box center [299, 125] width 19 height 11
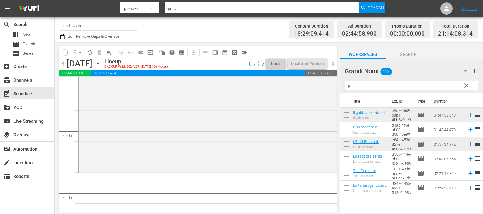
scroll to position [2385, 0]
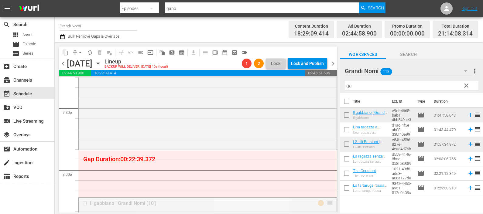
drag, startPoint x: 323, startPoint y: 202, endPoint x: 314, endPoint y: 153, distance: 50.3
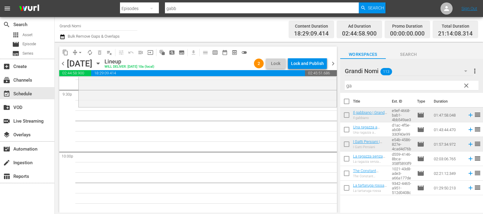
scroll to position [2575, 0]
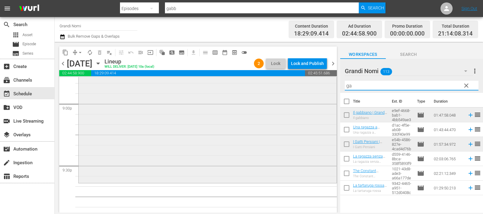
drag, startPoint x: 376, startPoint y: 85, endPoint x: 316, endPoint y: 94, distance: 60.2
click at [321, 94] on div "content_copy compress arrow_drop_down autorenew_outlined delete_forever_outline…" at bounding box center [269, 127] width 428 height 171
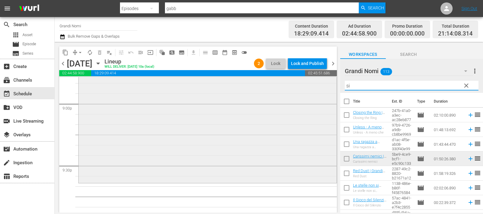
type input "sil"
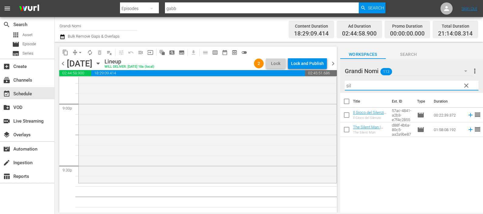
drag, startPoint x: 354, startPoint y: 85, endPoint x: 336, endPoint y: 85, distance: 17.9
click at [336, 85] on div "content_copy compress arrow_drop_down autorenew_outlined delete_forever_outline…" at bounding box center [269, 127] width 428 height 171
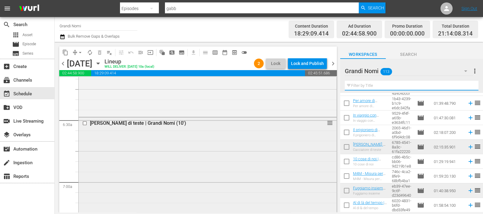
scroll to position [759, 0]
click at [85, 128] on input "checkbox" at bounding box center [85, 126] width 6 height 5
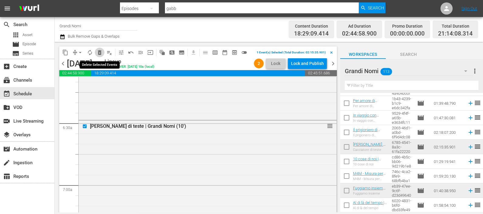
click at [100, 51] on span "delete_forever_outlined" at bounding box center [100, 52] width 6 height 6
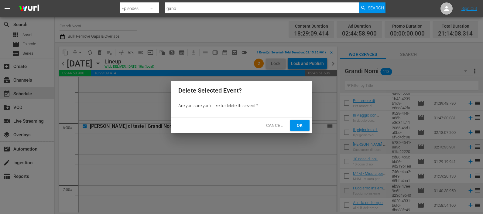
drag, startPoint x: 302, startPoint y: 123, endPoint x: 304, endPoint y: 208, distance: 84.7
click at [302, 123] on span "Ok" at bounding box center [300, 126] width 10 height 8
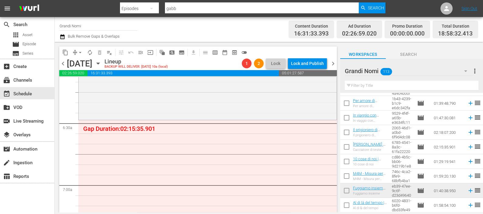
click at [363, 84] on input "text" at bounding box center [412, 86] width 134 height 10
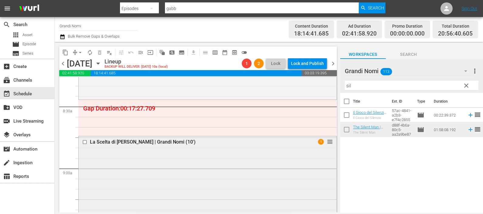
scroll to position [1025, 0]
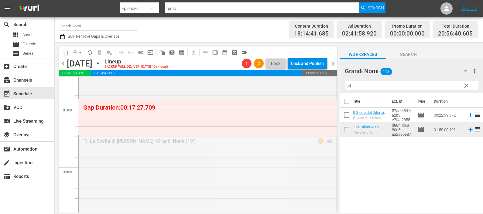
drag, startPoint x: 322, startPoint y: 140, endPoint x: 321, endPoint y: 101, distance: 39.2
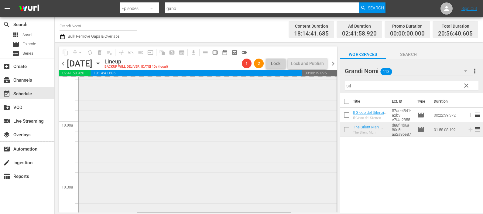
scroll to position [1253, 0]
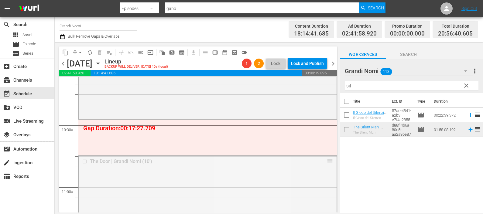
drag, startPoint x: 324, startPoint y: 162, endPoint x: 320, endPoint y: 120, distance: 41.5
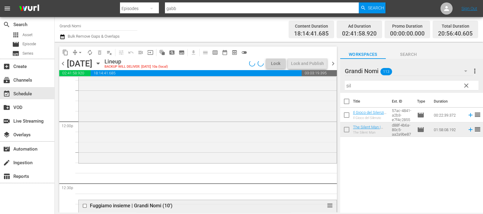
scroll to position [1480, 0]
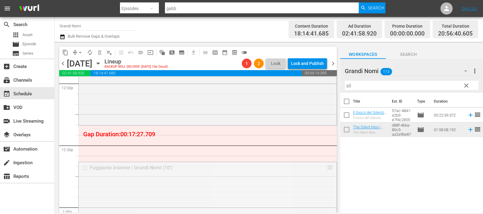
drag, startPoint x: 322, startPoint y: 164, endPoint x: 315, endPoint y: 142, distance: 23.3
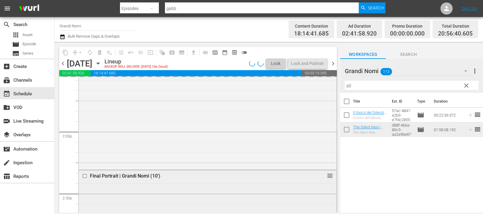
scroll to position [1670, 0]
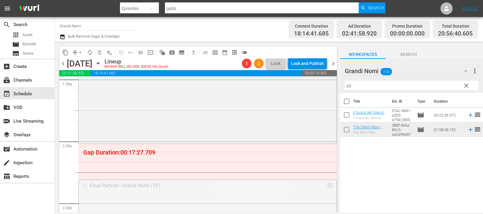
drag, startPoint x: 324, startPoint y: 184, endPoint x: 319, endPoint y: 146, distance: 38.5
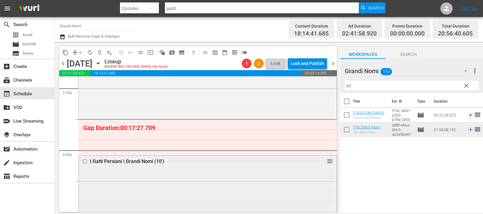
scroll to position [1898, 0]
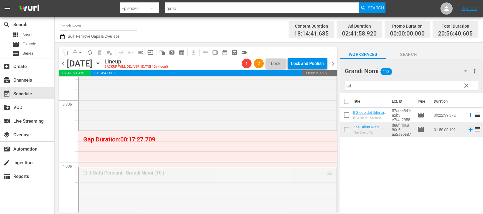
drag, startPoint x: 324, startPoint y: 171, endPoint x: 303, endPoint y: 146, distance: 32.8
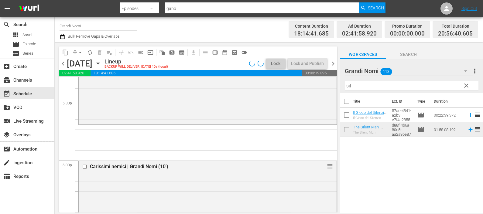
scroll to position [2163, 0]
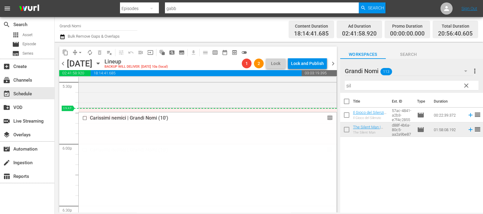
drag, startPoint x: 325, startPoint y: 150, endPoint x: 316, endPoint y: 109, distance: 42.0
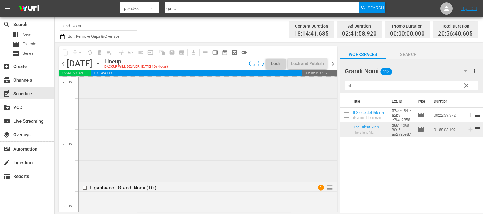
scroll to position [2353, 0]
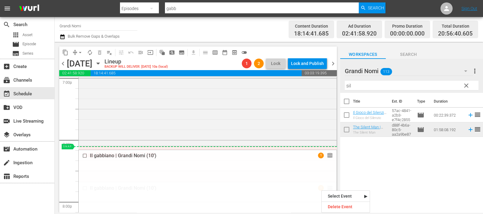
drag, startPoint x: 321, startPoint y: 190, endPoint x: 321, endPoint y: 148, distance: 41.3
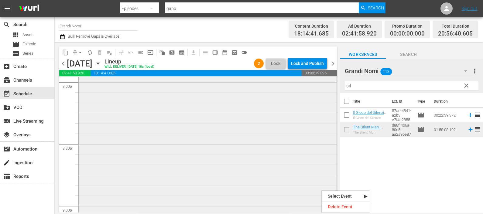
scroll to position [2391, 0]
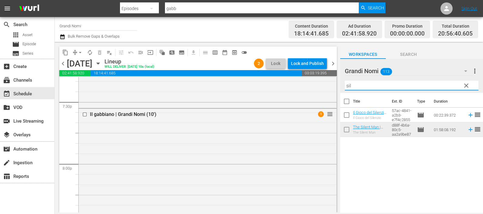
drag, startPoint x: 355, startPoint y: 88, endPoint x: 339, endPoint y: 87, distance: 16.5
click at [339, 87] on div "content_copy compress arrow_drop_down autorenew_outlined delete_forever_outline…" at bounding box center [269, 127] width 428 height 171
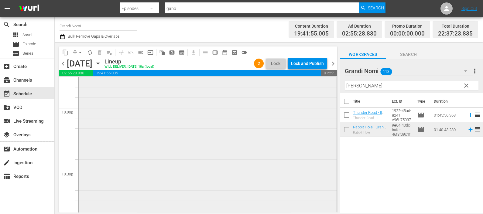
scroll to position [2838, 0]
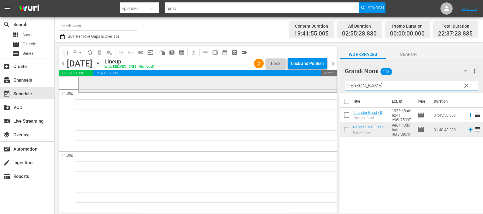
drag, startPoint x: 350, startPoint y: 88, endPoint x: 320, endPoint y: 81, distance: 31.1
click at [323, 85] on div "content_copy compress arrow_drop_down autorenew_outlined delete_forever_outline…" at bounding box center [269, 127] width 428 height 171
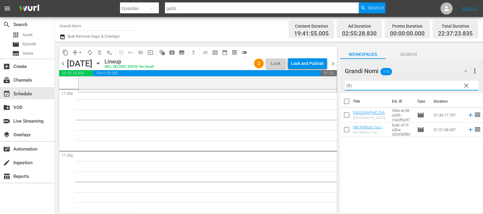
type input "ith"
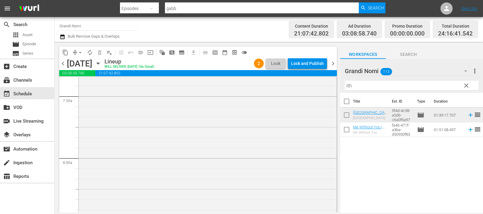
scroll to position [1025, 0]
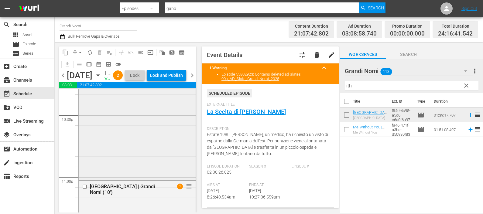
scroll to position [2754, 0]
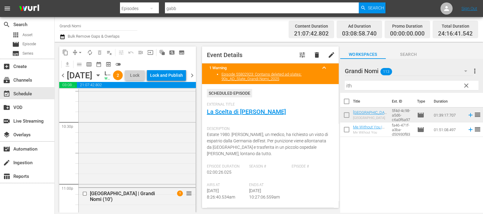
click at [58, 36] on div "Channel Title Grandi Nomi Bulk Remove Gaps & Overlaps Content Duration 21:07:42…" at bounding box center [269, 29] width 428 height 25
click at [62, 37] on icon "button" at bounding box center [63, 36] width 6 height 7
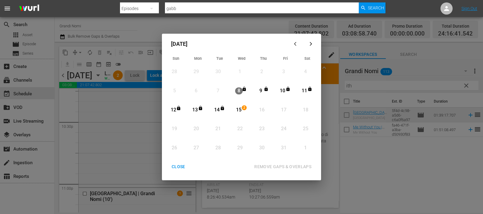
click at [241, 107] on div "15" at bounding box center [239, 110] width 8 height 7
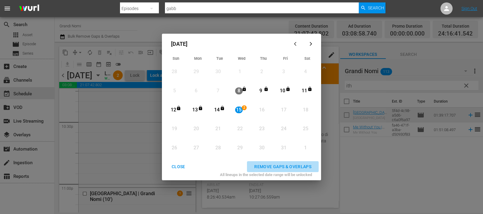
click at [276, 165] on div "REMOVE GAPS & OVERLAPS" at bounding box center [282, 167] width 67 height 8
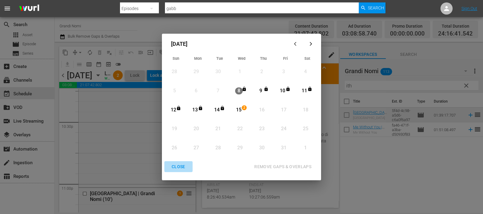
click at [177, 169] on div "CLOSE" at bounding box center [178, 167] width 23 height 8
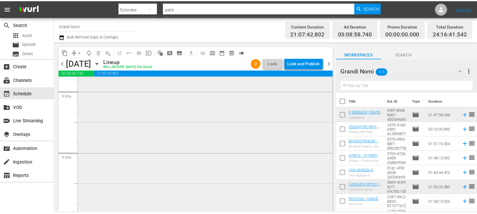
scroll to position [1025, 0]
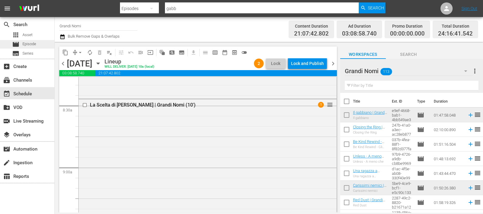
click at [32, 45] on span "Episode" at bounding box center [29, 44] width 14 height 6
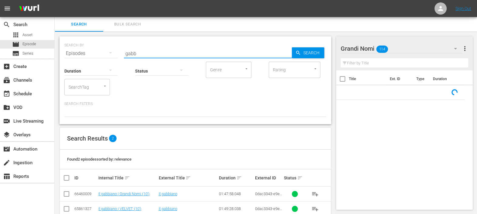
drag, startPoint x: 140, startPoint y: 53, endPoint x: 121, endPoint y: 53, distance: 18.2
click at [124, 53] on input "gabb" at bounding box center [208, 53] width 168 height 15
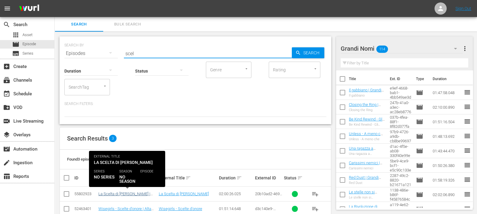
type input "scel"
click at [138, 193] on link "La Scelta di [PERSON_NAME] | Grandi Nomi (10')" at bounding box center [124, 196] width 52 height 9
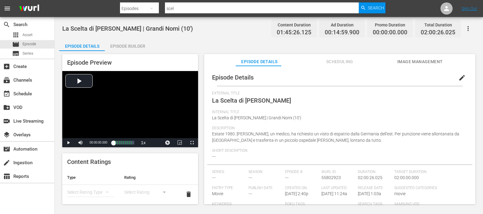
click at [130, 43] on div "Episode Builder" at bounding box center [128, 46] width 46 height 15
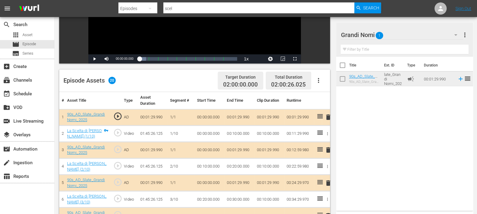
scroll to position [107, 0]
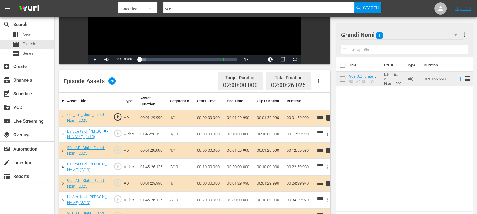
click at [322, 80] on icon "button" at bounding box center [318, 80] width 7 height 7
click at [332, 100] on div "Clear Ads" at bounding box center [336, 97] width 41 height 15
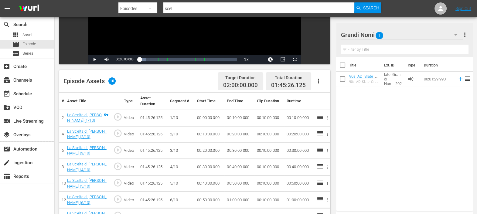
click at [318, 82] on icon "button" at bounding box center [318, 80] width 7 height 7
click at [329, 86] on div "Fill with Ads" at bounding box center [336, 83] width 41 height 15
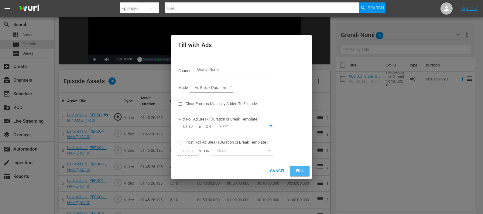
click at [301, 167] on button "Fill" at bounding box center [299, 171] width 19 height 11
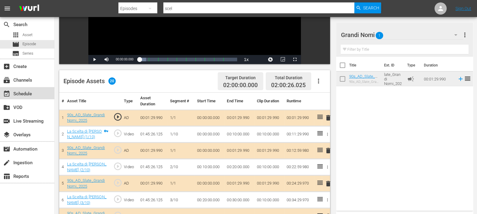
click at [31, 94] on div "event_available Schedule" at bounding box center [17, 92] width 34 height 5
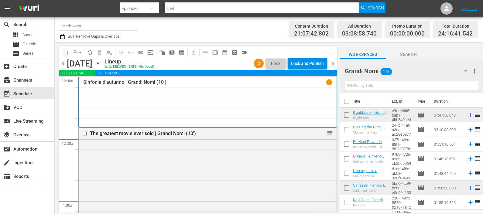
click at [101, 64] on icon "button" at bounding box center [98, 63] width 7 height 7
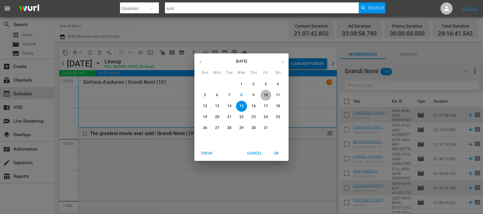
click at [261, 94] on span "10" at bounding box center [265, 95] width 11 height 5
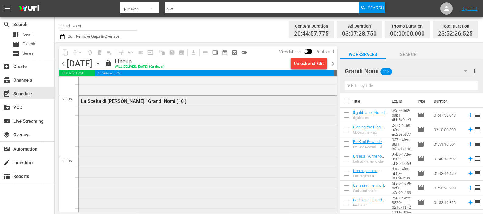
scroll to position [2581, 0]
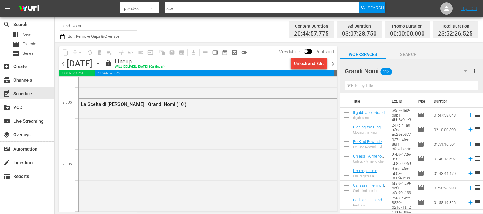
click at [305, 61] on div "Unlock and Edit" at bounding box center [309, 63] width 30 height 11
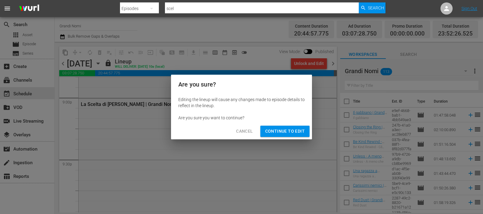
click at [286, 132] on span "Continue to Edit" at bounding box center [284, 132] width 39 height 8
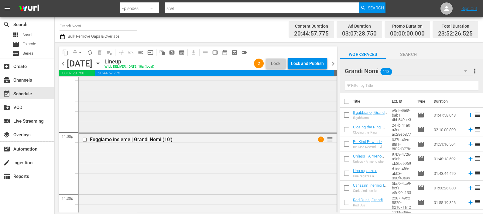
scroll to position [2771, 0]
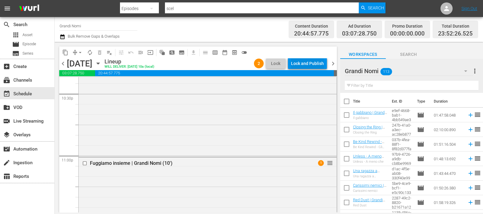
click at [297, 58] on div "content_copy compress arrow_drop_down autorenew_outlined delete_forever_outline…" at bounding box center [198, 52] width 278 height 12
click at [300, 64] on div "Lock and Publish" at bounding box center [307, 63] width 33 height 11
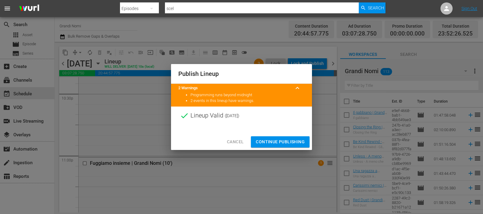
click at [275, 138] on span "Continue Publishing" at bounding box center [280, 142] width 49 height 8
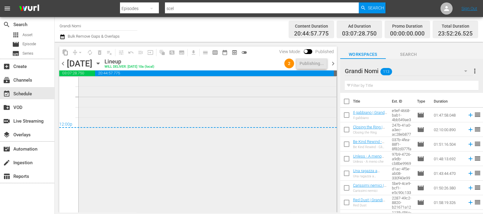
scroll to position [2923, 0]
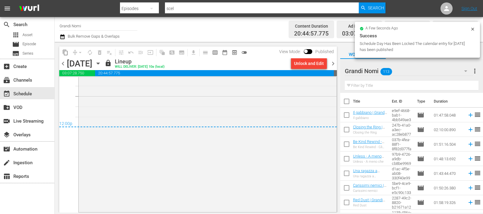
click at [101, 62] on icon "button" at bounding box center [98, 63] width 7 height 7
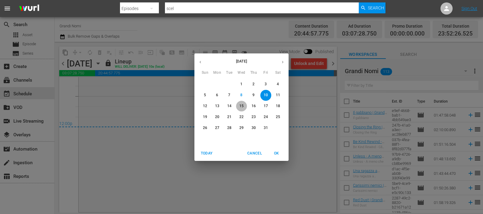
click at [240, 106] on p "15" at bounding box center [241, 106] width 4 height 5
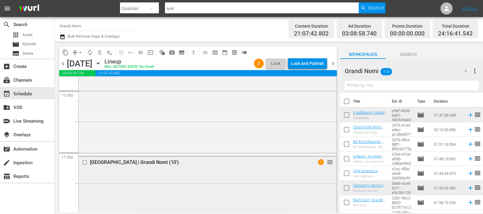
scroll to position [2771, 0]
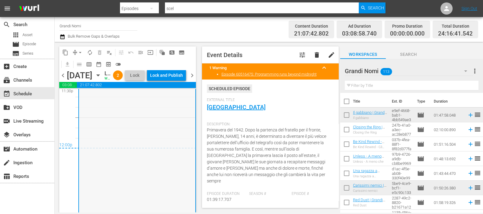
scroll to position [2944, 0]
click at [64, 42] on div "content_copy compress arrow_drop_down autorenew_outlined delete_forever_outline…" at bounding box center [126, 127] width 143 height 171
click at [63, 40] on icon "button" at bounding box center [63, 36] width 6 height 7
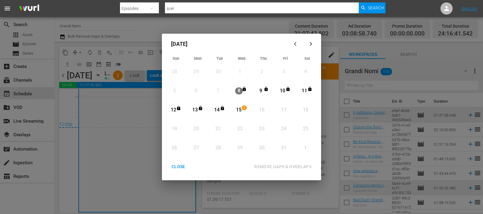
click at [238, 110] on div "15" at bounding box center [239, 110] width 8 height 7
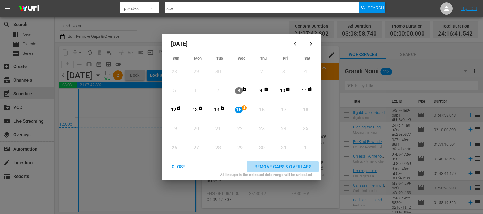
click at [270, 164] on div "REMOVE GAPS & OVERLAPS" at bounding box center [282, 167] width 67 height 8
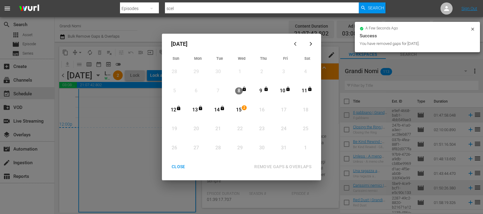
drag, startPoint x: 182, startPoint y: 159, endPoint x: 174, endPoint y: 170, distance: 13.0
click at [179, 164] on div "October 2025 Sun Mon Tue Wed Thu Fri Sat 28 View Lineup 29 View Lineup 30 View …" at bounding box center [241, 107] width 159 height 147
click at [174, 168] on div "CLOSE" at bounding box center [178, 167] width 23 height 8
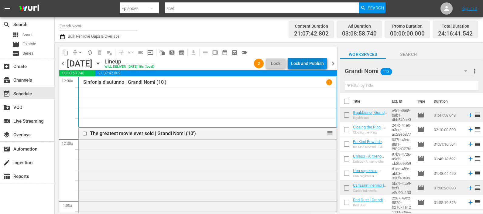
click at [307, 60] on div "Lock and Publish" at bounding box center [307, 63] width 33 height 11
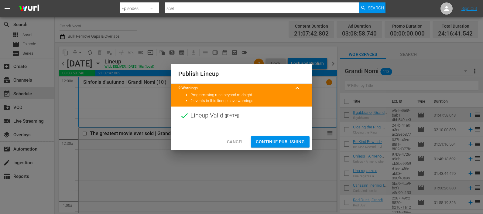
click at [271, 139] on span "Continue Publishing" at bounding box center [280, 142] width 49 height 8
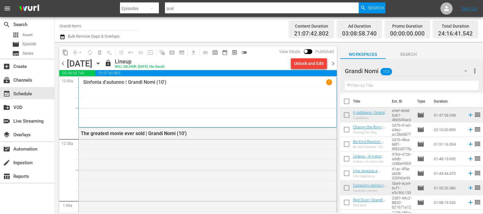
click at [331, 59] on div "chevron_left Wednesday, October 15th October 15th lock Lineup WILL DELIVER: 10/…" at bounding box center [198, 64] width 278 height 12
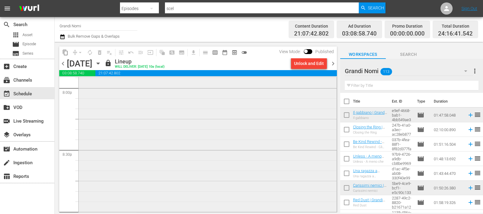
scroll to position [2391, 0]
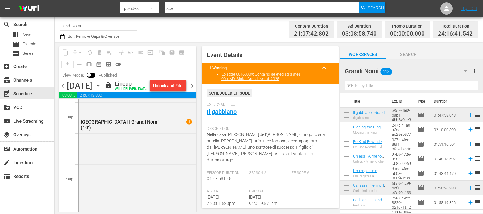
scroll to position [2955, 0]
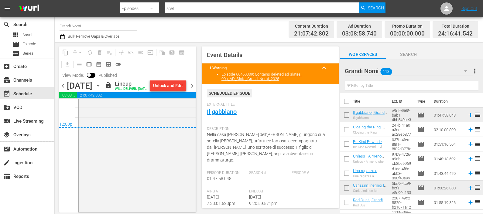
click at [61, 35] on icon "button" at bounding box center [63, 36] width 6 height 7
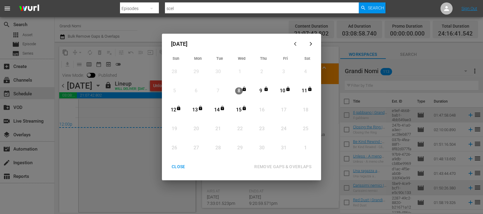
click at [180, 165] on div "CLOSE" at bounding box center [178, 167] width 23 height 8
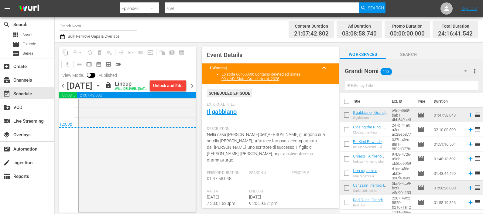
click at [193, 90] on span "chevron_right" at bounding box center [192, 86] width 8 height 8
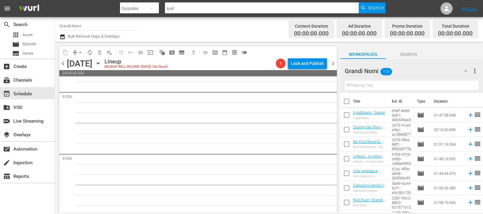
scroll to position [2458, 0]
